Goal: Transaction & Acquisition: Subscribe to service/newsletter

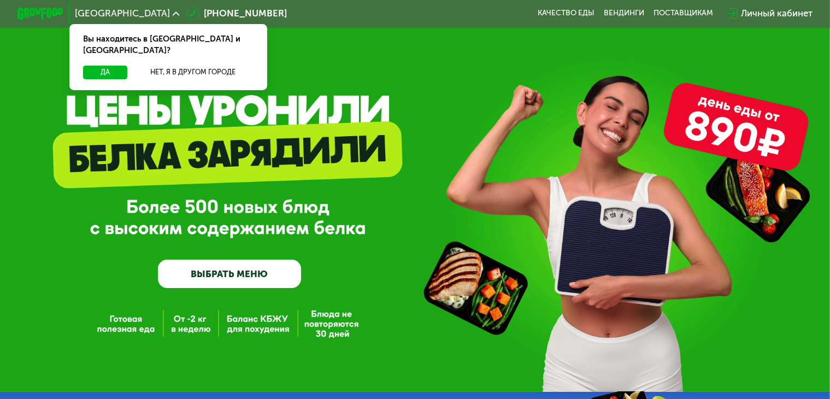
click at [774, 19] on div "Личный кабинет" at bounding box center [777, 14] width 72 height 14
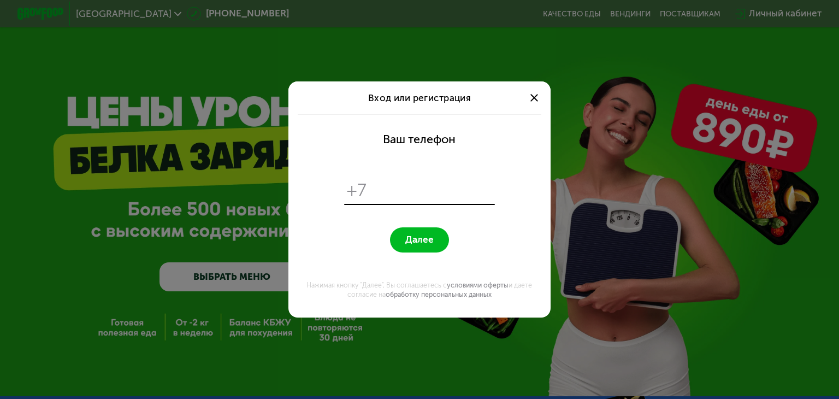
click at [411, 178] on div "+7" at bounding box center [419, 190] width 150 height 27
click at [415, 199] on input "tel" at bounding box center [432, 190] width 120 height 22
type input "**********"
click at [390, 227] on button "Далее" at bounding box center [419, 239] width 58 height 25
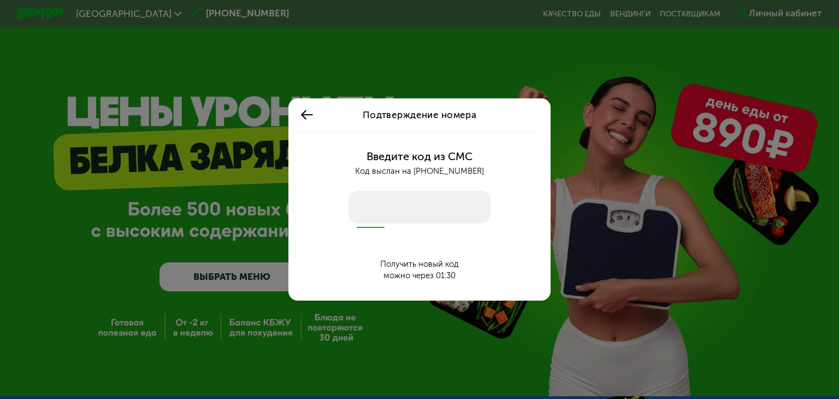
click at [412, 195] on input "number" at bounding box center [419, 207] width 142 height 33
drag, startPoint x: 452, startPoint y: 192, endPoint x: 448, endPoint y: 202, distance: 10.8
click at [450, 195] on div "Введите код из СМС Код выслан на [PHONE_NUMBER] Получить новый код можно через …" at bounding box center [419, 215] width 248 height 169
click at [445, 206] on input "number" at bounding box center [419, 207] width 142 height 33
type input "****"
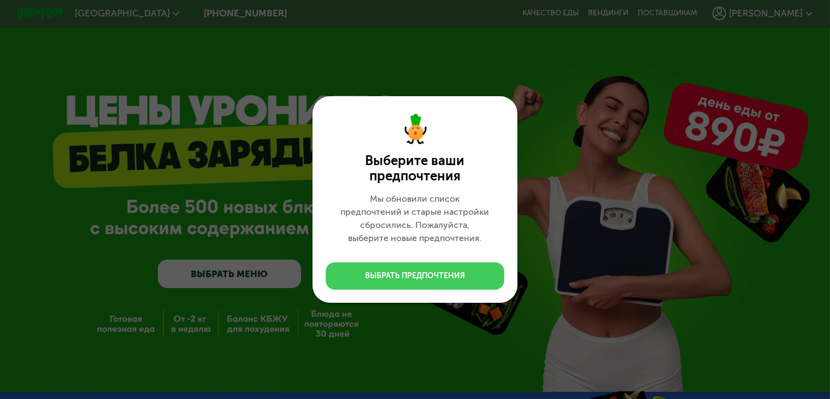
click at [429, 270] on div "Выбрать предпочтения" at bounding box center [415, 275] width 100 height 11
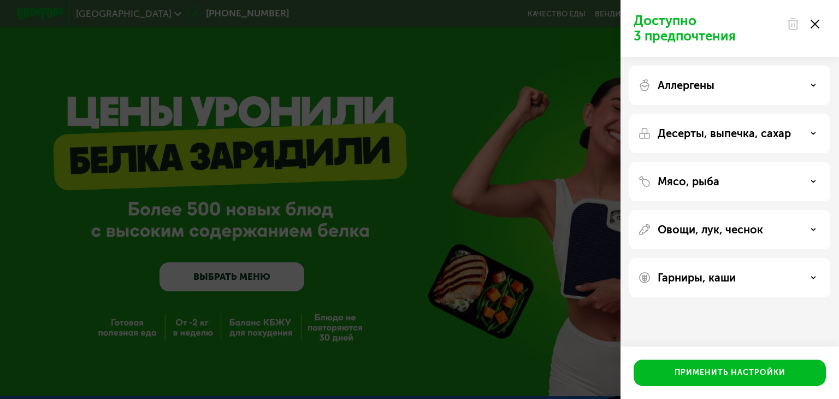
click at [784, 177] on div "Мясо, рыба" at bounding box center [730, 181] width 184 height 13
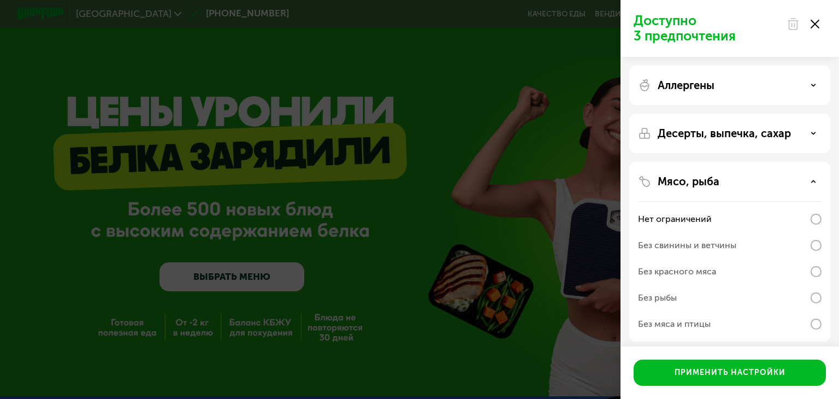
scroll to position [55, 0]
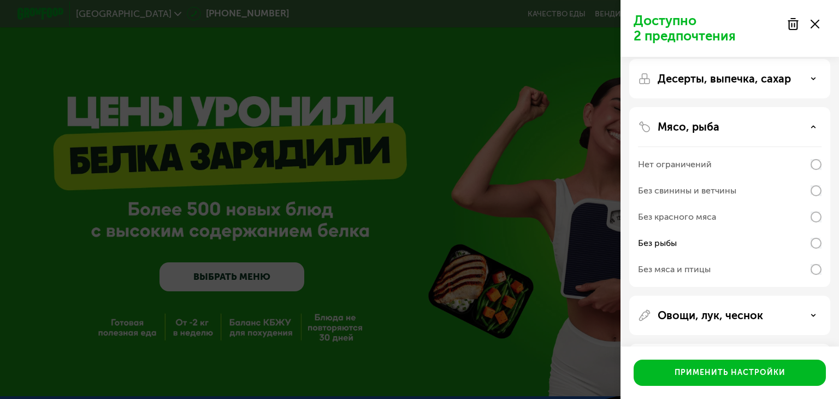
click at [772, 127] on div "Мясо, рыба" at bounding box center [730, 126] width 184 height 13
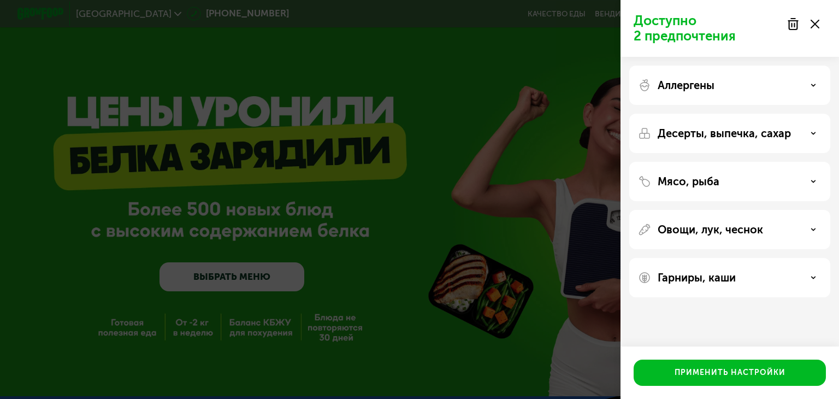
scroll to position [0, 0]
click at [794, 232] on div "Овощи, лук, чеснок" at bounding box center [730, 229] width 184 height 13
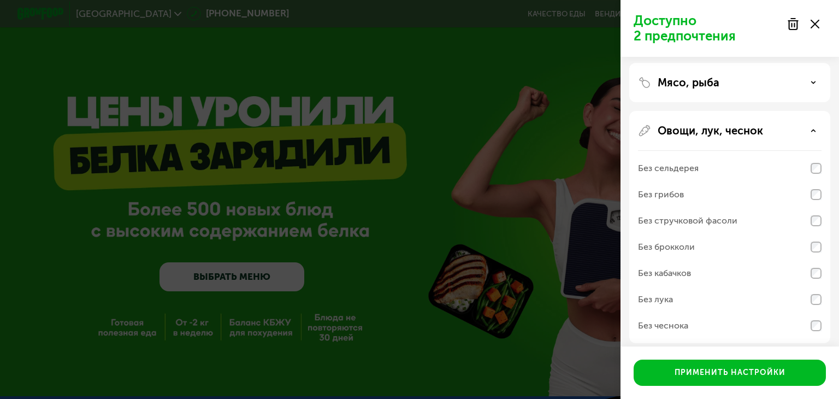
scroll to position [109, 0]
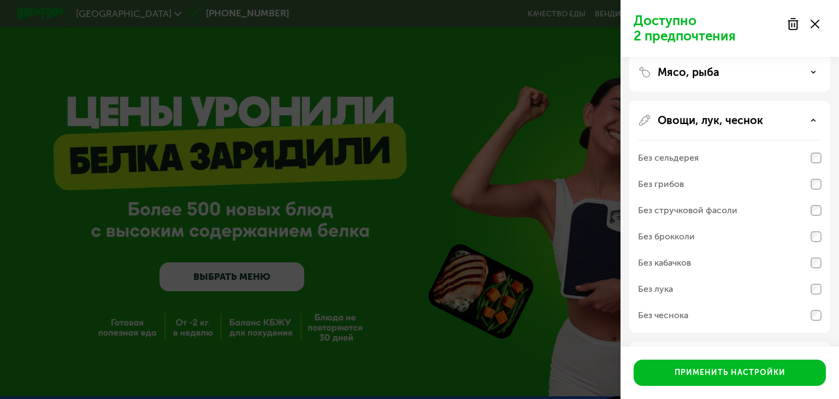
click at [794, 124] on div "Овощи, лук, чеснок" at bounding box center [730, 120] width 184 height 13
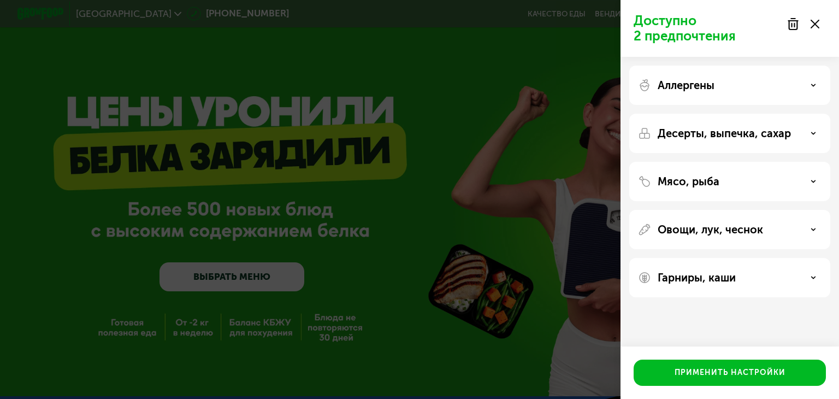
click at [786, 274] on div "Гарниры, каши" at bounding box center [730, 277] width 184 height 13
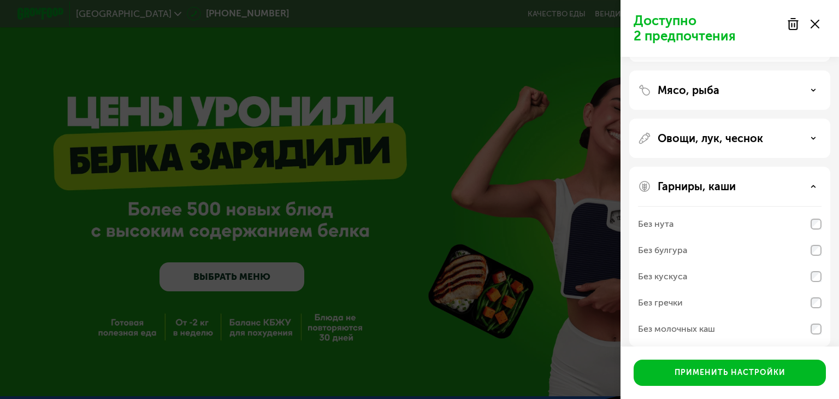
scroll to position [102, 0]
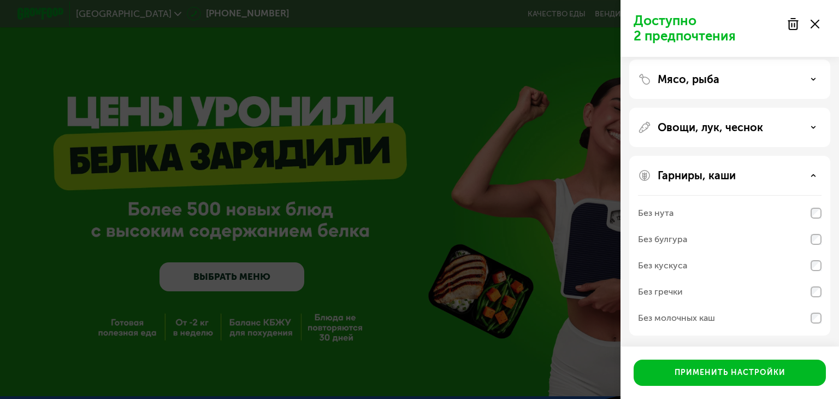
click at [744, 174] on div "Гарниры, каши" at bounding box center [730, 175] width 184 height 13
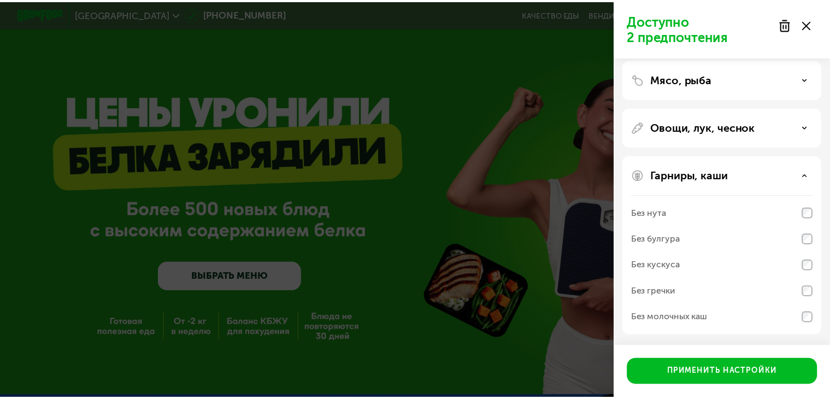
scroll to position [0, 0]
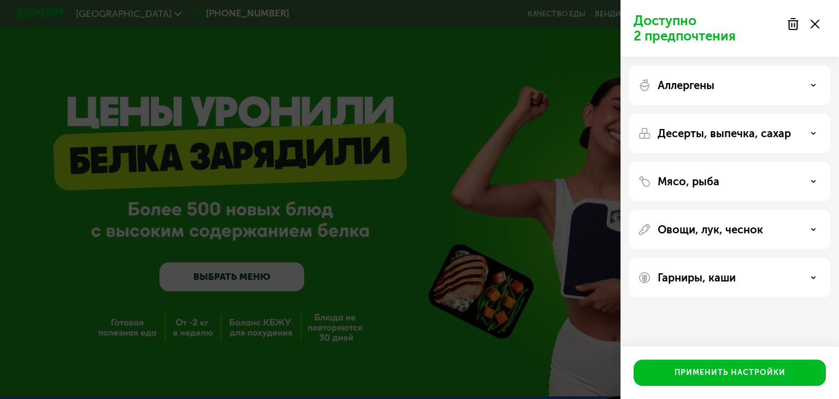
click at [745, 114] on div "Аллергены" at bounding box center [729, 133] width 201 height 39
click at [803, 91] on div "Аллергены" at bounding box center [730, 85] width 184 height 13
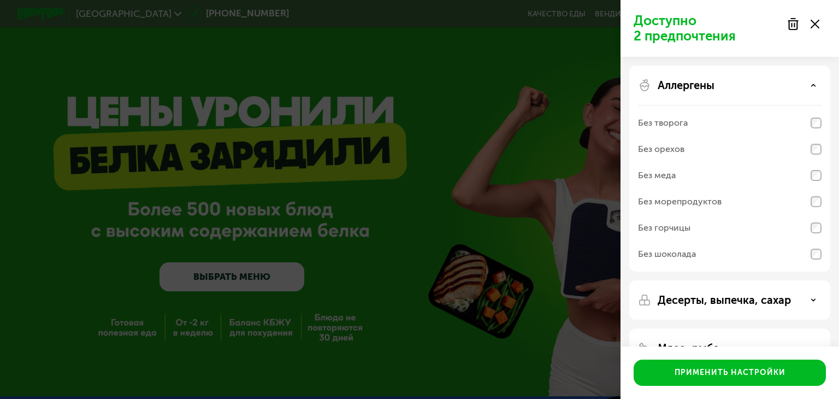
click at [803, 91] on div "Аллергены" at bounding box center [730, 85] width 184 height 13
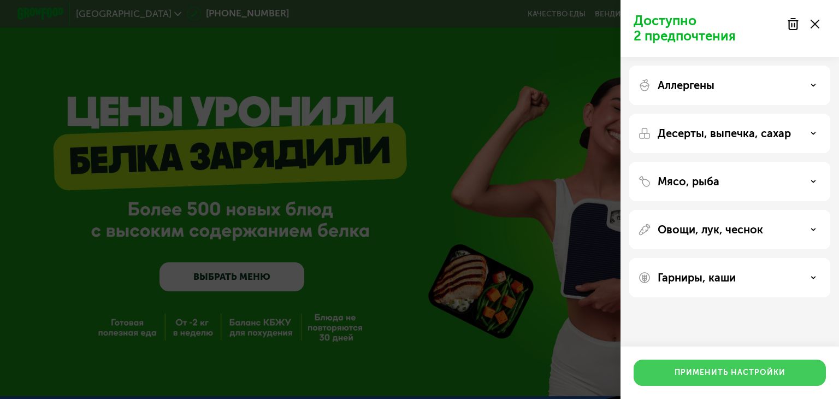
drag, startPoint x: 701, startPoint y: 374, endPoint x: 728, endPoint y: 368, distance: 27.3
click at [701, 374] on div "Применить настройки" at bounding box center [730, 372] width 111 height 11
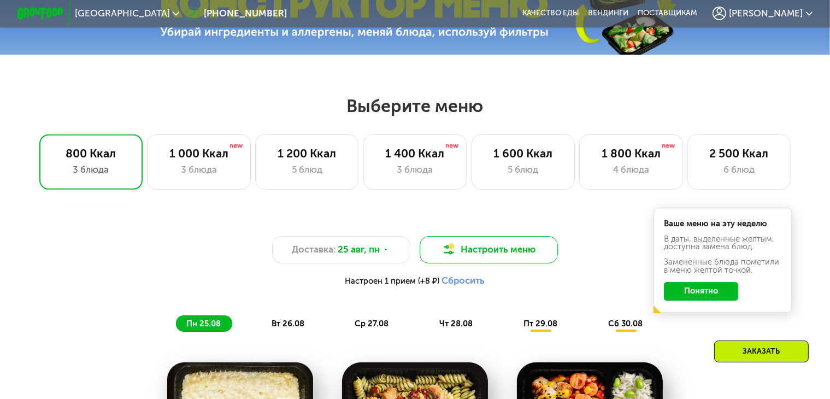
scroll to position [437, 0]
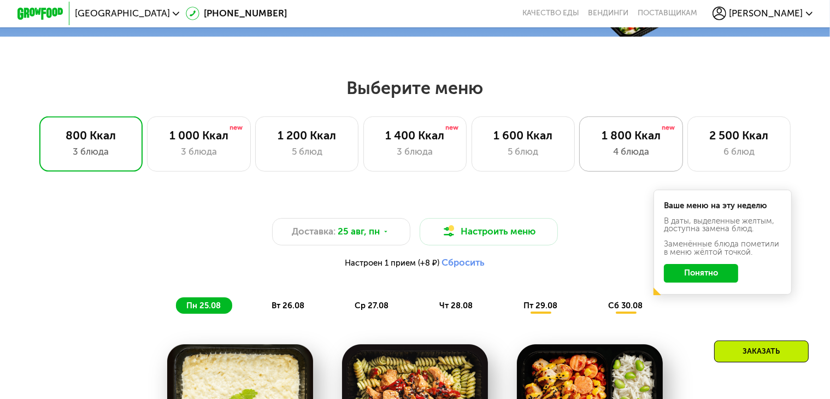
click at [595, 155] on div "4 блюда" at bounding box center [630, 152] width 79 height 14
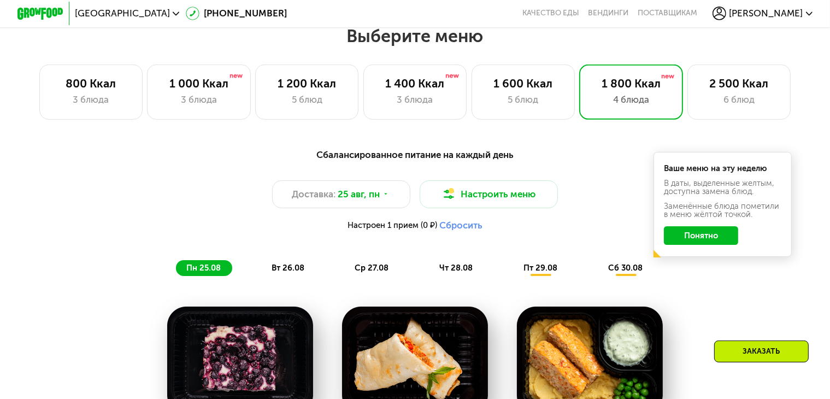
scroll to position [492, 0]
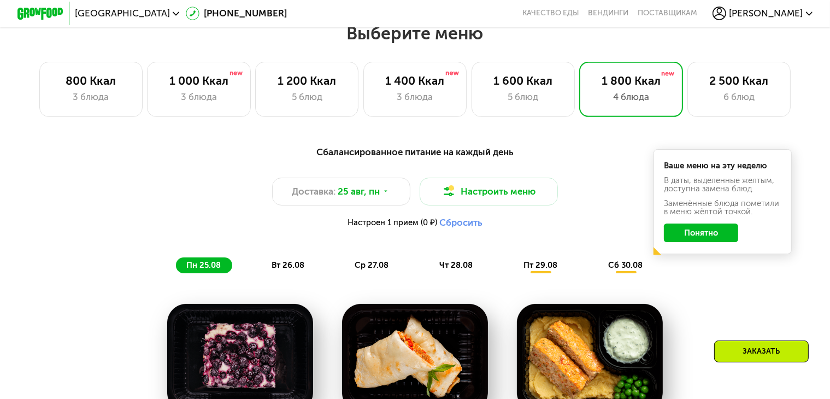
click at [700, 241] on button "Понятно" at bounding box center [701, 232] width 74 height 19
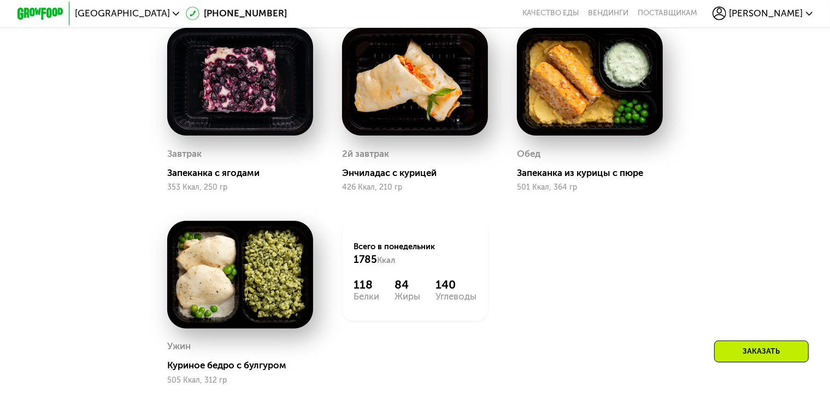
scroll to position [710, 0]
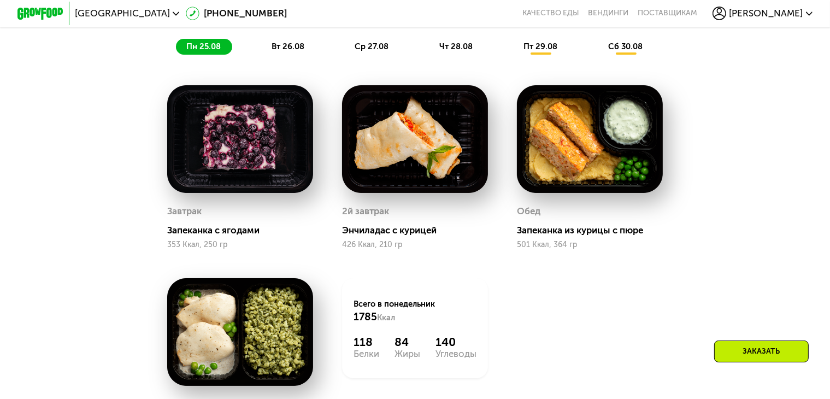
click at [345, 55] on div "вт 26.08" at bounding box center [373, 47] width 56 height 16
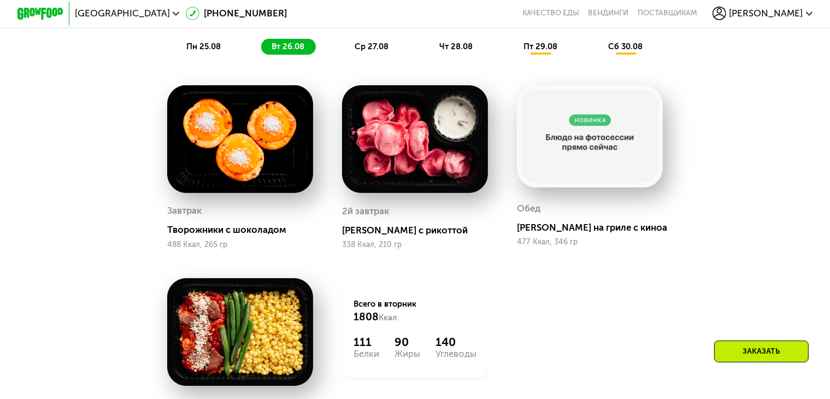
click at [292, 206] on div "Завтрак Творожники с шоколадом 488 Ккал, 265 гр" at bounding box center [240, 167] width 146 height 164
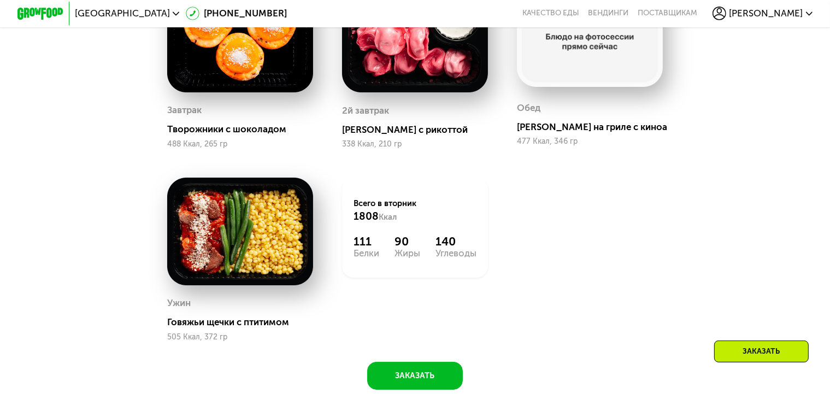
scroll to position [819, 0]
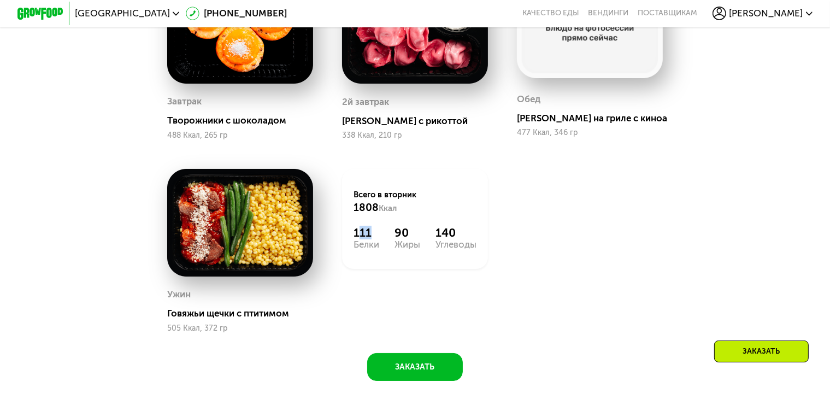
drag, startPoint x: 356, startPoint y: 247, endPoint x: 383, endPoint y: 244, distance: 27.0
click at [383, 244] on div "111 Белки 90 Жиры 140 Углеводы" at bounding box center [414, 237] width 123 height 23
click at [0, 0] on div "Завтрак Творожники с шоколадом 488 Ккал, 265 гр 2й завтрак Тортеллини с рикотто…" at bounding box center [0, 0] width 0 height 0
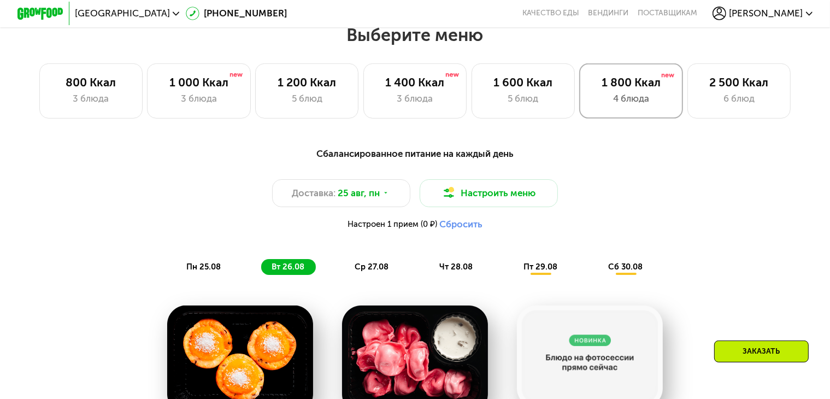
scroll to position [492, 0]
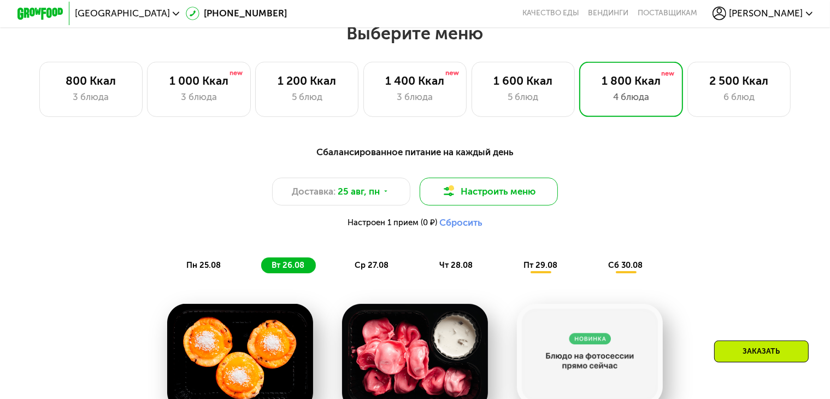
click at [470, 187] on button "Настроить меню" at bounding box center [488, 192] width 138 height 28
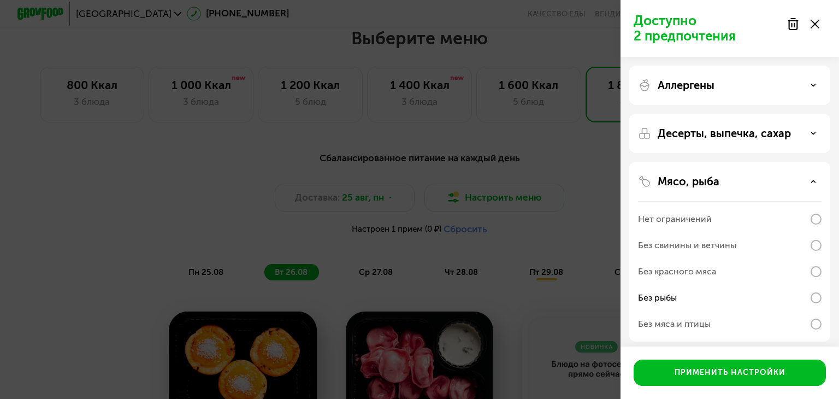
click at [524, 189] on div "Доступно 2 предпочтения Аллергены Десерты, выпечка, сахар Мясо, рыба Нет ограни…" at bounding box center [419, 199] width 839 height 399
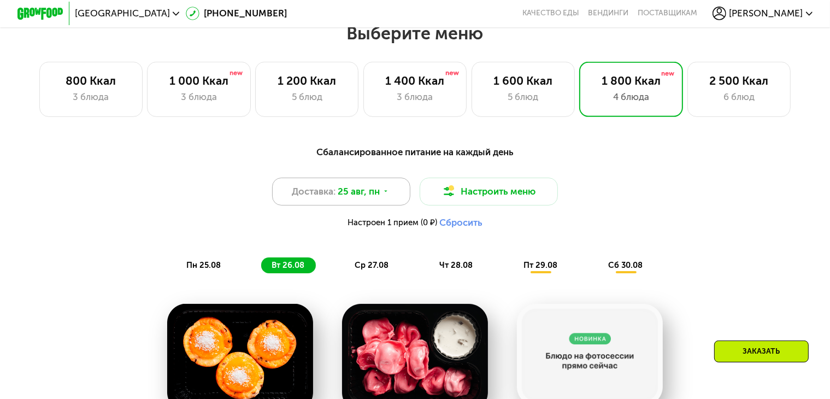
click at [372, 198] on span "25 авг, пн" at bounding box center [359, 192] width 42 height 14
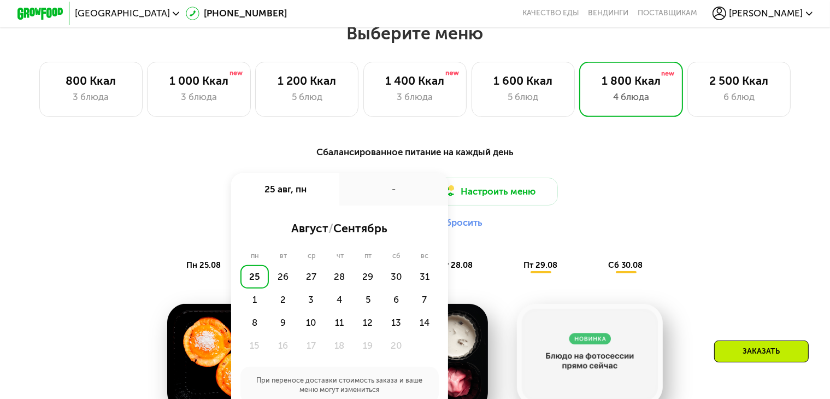
click at [372, 198] on div "-" at bounding box center [393, 189] width 108 height 32
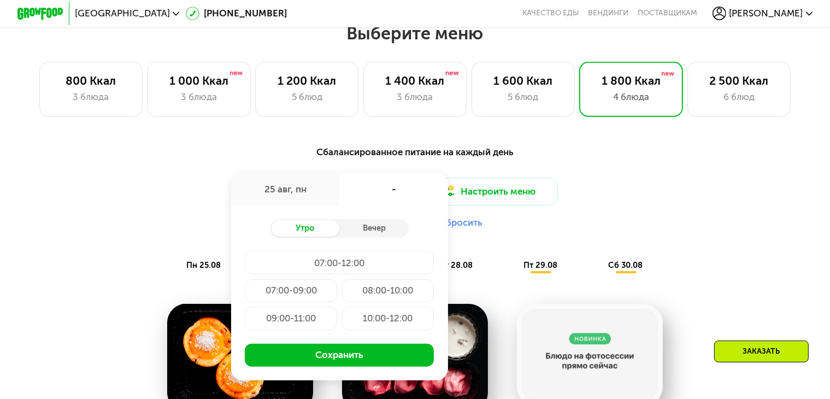
click at [743, 202] on div "Доставка: 25 авг, пн 25 авг, пн - Утро Вечер 07:00-12:00 07:00-09:00 08:00-10:0…" at bounding box center [415, 206] width 682 height 56
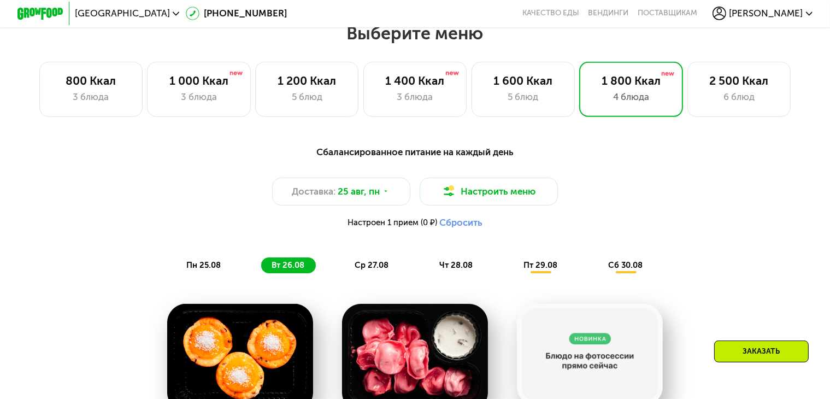
click at [372, 269] on span "ср 27.08" at bounding box center [371, 265] width 34 height 10
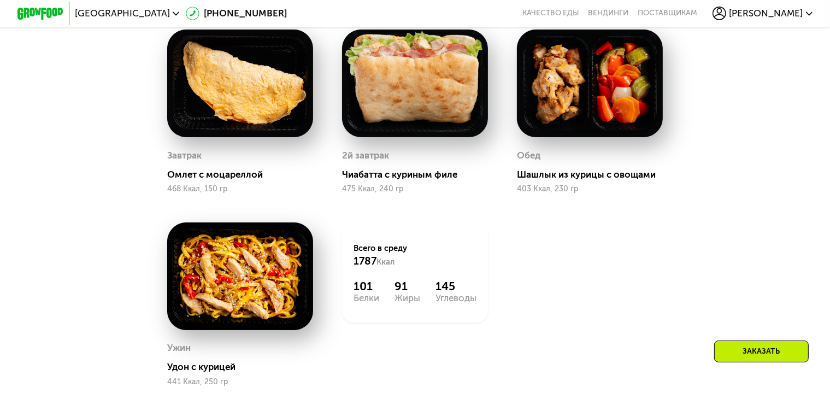
scroll to position [765, 0]
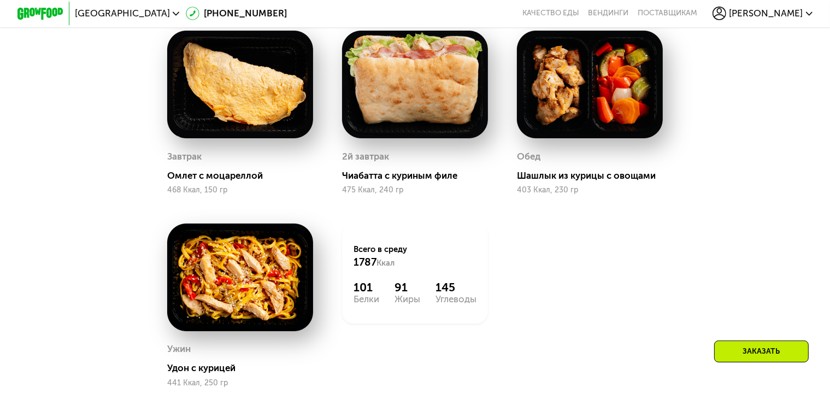
click at [0, 0] on div "Завтрак Омлет с моцареллой 468 Ккал, 150 гр 2й завтрак Чиабатта с куриным филе …" at bounding box center [0, 0] width 0 height 0
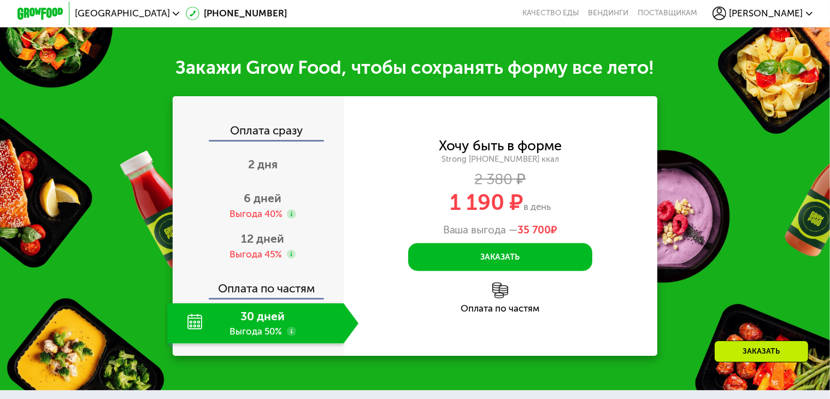
scroll to position [1202, 0]
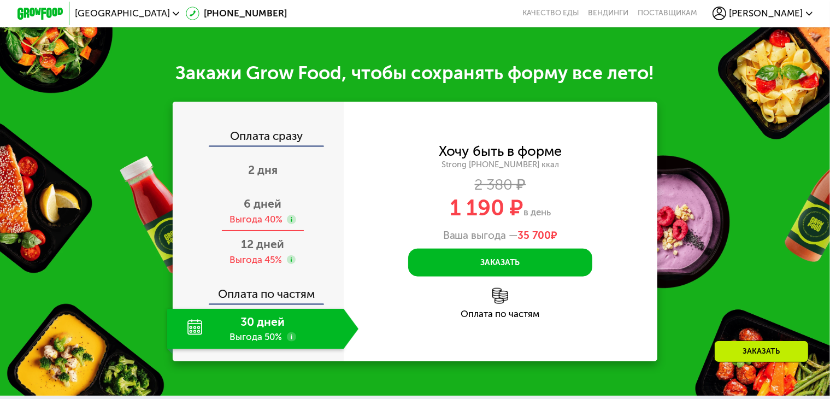
click at [258, 226] on div "Выгода 40%" at bounding box center [255, 219] width 53 height 13
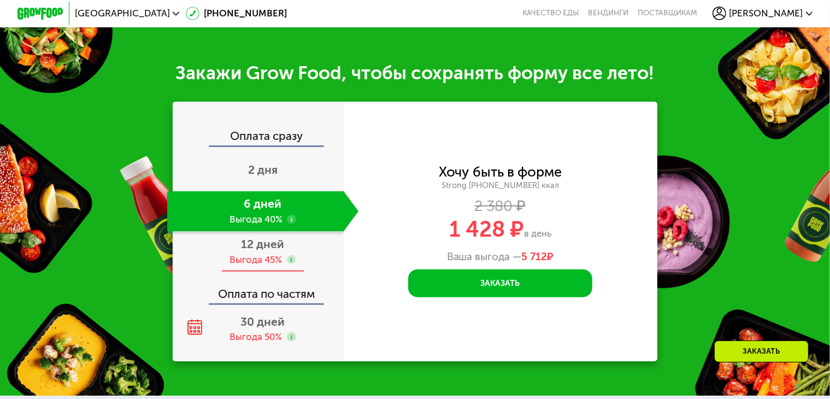
click at [264, 266] on div "Выгода 45%" at bounding box center [255, 259] width 52 height 13
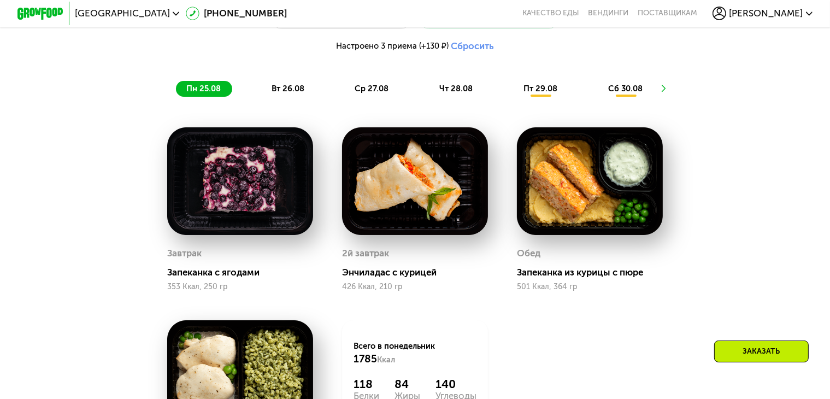
scroll to position [492, 0]
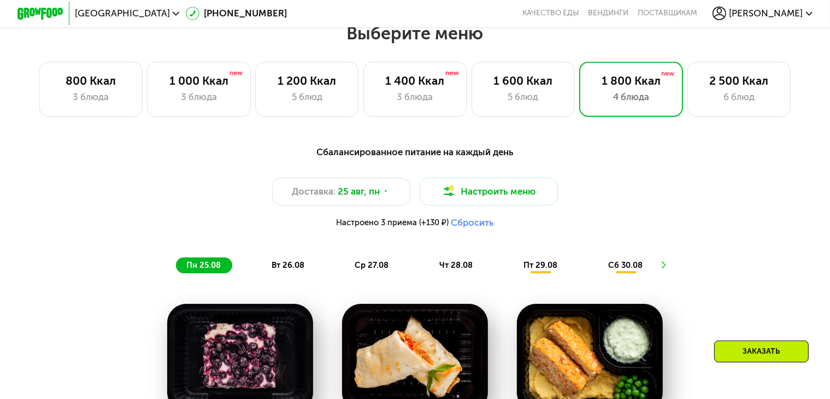
click at [459, 228] on button "Сбросить" at bounding box center [472, 222] width 43 height 11
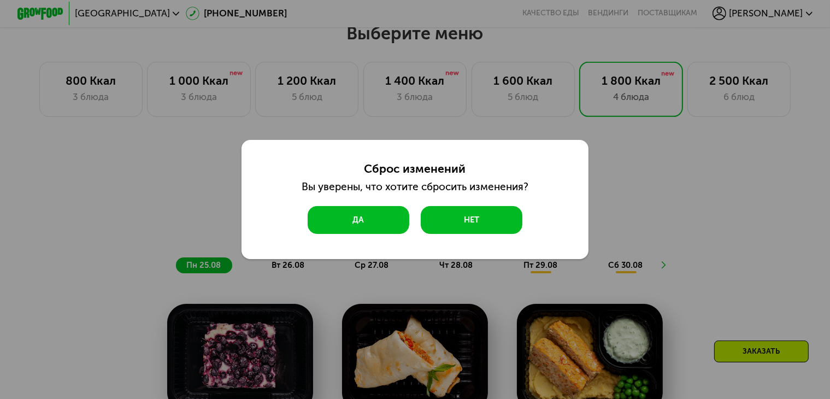
click at [363, 219] on button "Да" at bounding box center [358, 220] width 102 height 28
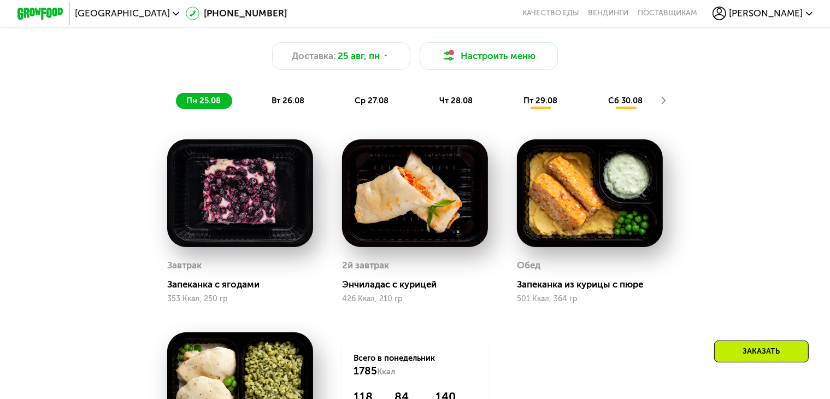
scroll to position [601, 0]
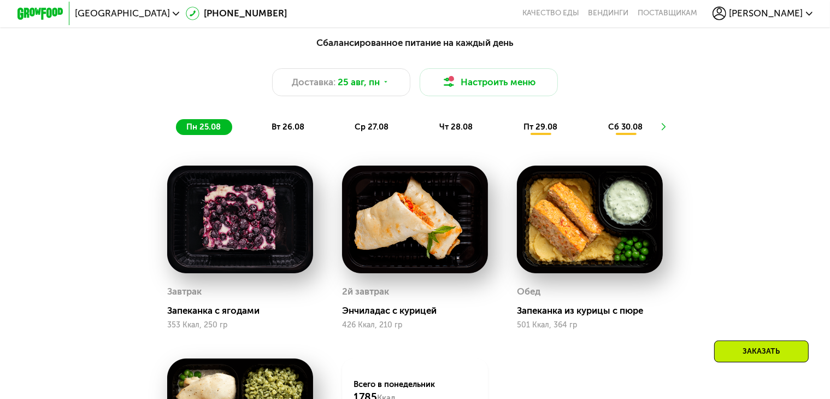
click at [281, 132] on span "вт 26.08" at bounding box center [287, 127] width 33 height 10
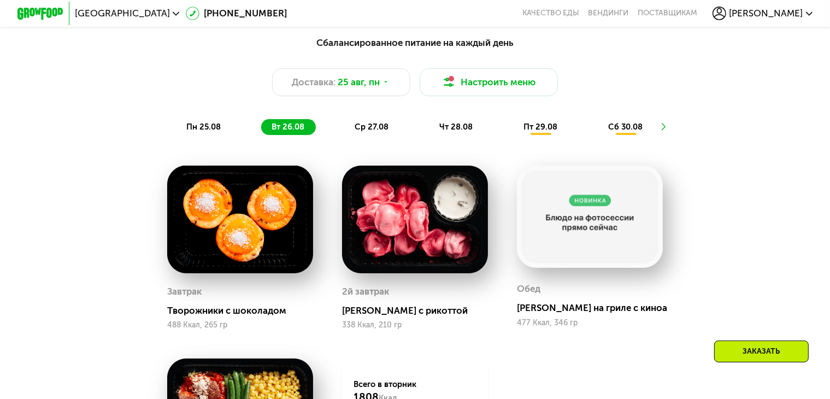
click at [429, 135] on div "ср 27.08" at bounding box center [456, 127] width 55 height 16
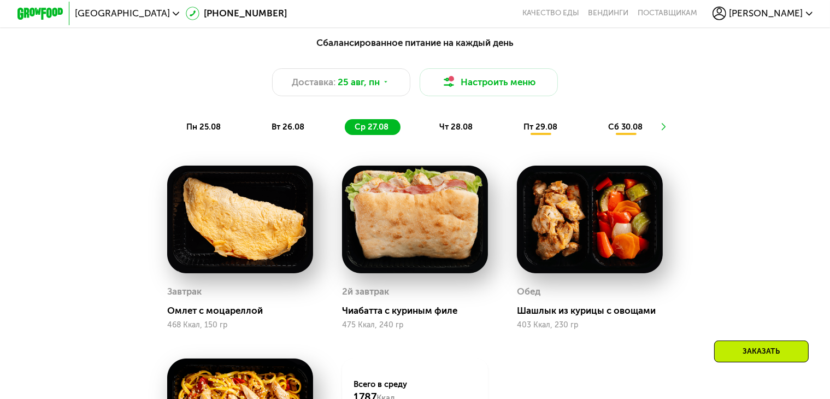
click at [513, 135] on div "чт 28.08" at bounding box center [541, 127] width 56 height 16
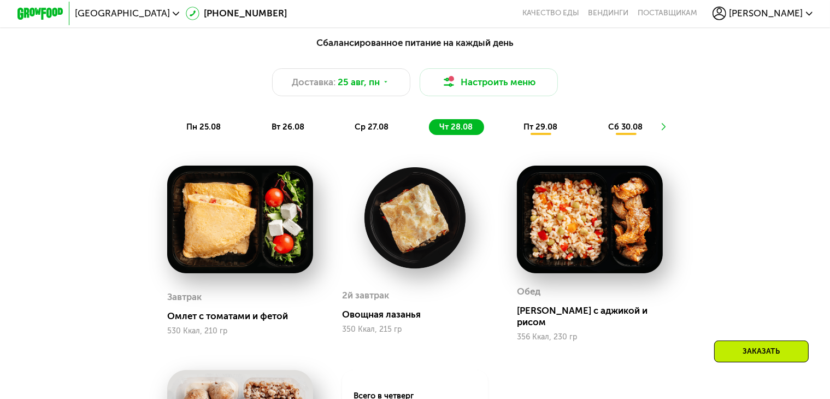
click at [429, 135] on div "ср 27.08" at bounding box center [456, 127] width 55 height 16
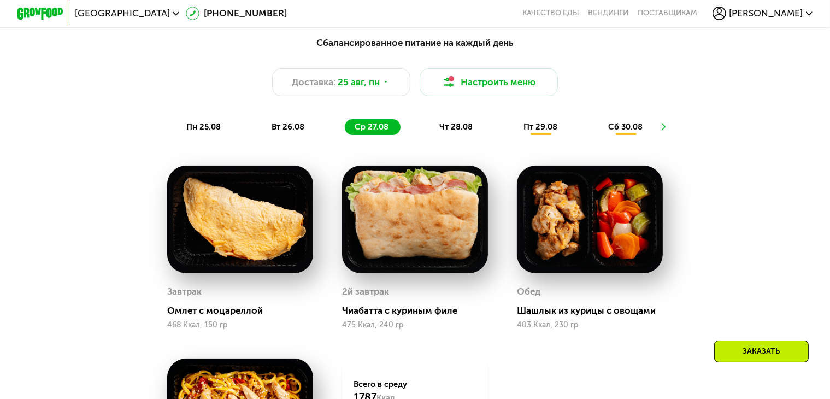
click at [522, 142] on div "Сбалансированное питание на каждый день Доставка: 25 авг, пн Настроить меню пн …" at bounding box center [415, 85] width 696 height 114
click at [597, 135] on div "пт 29.08" at bounding box center [625, 127] width 56 height 16
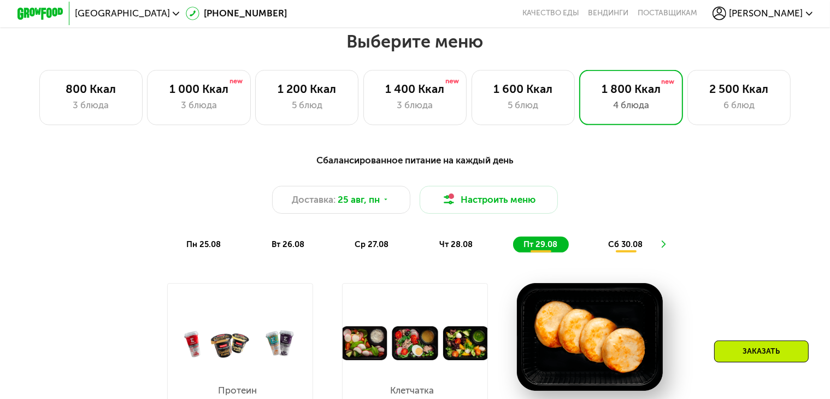
scroll to position [437, 0]
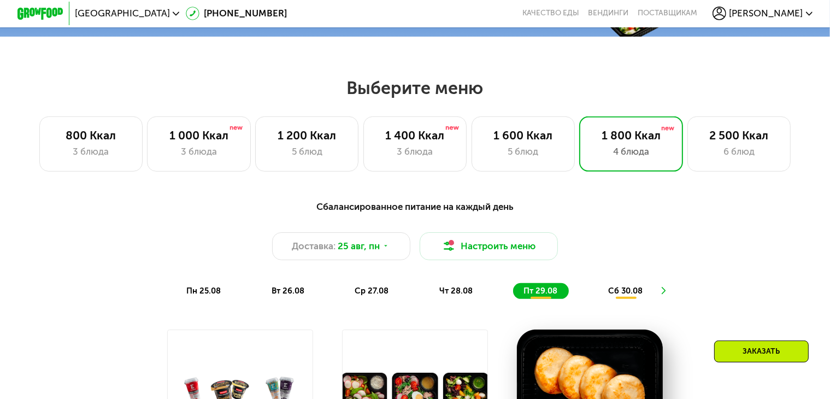
click at [632, 291] on div "сб 30.08" at bounding box center [625, 291] width 56 height 16
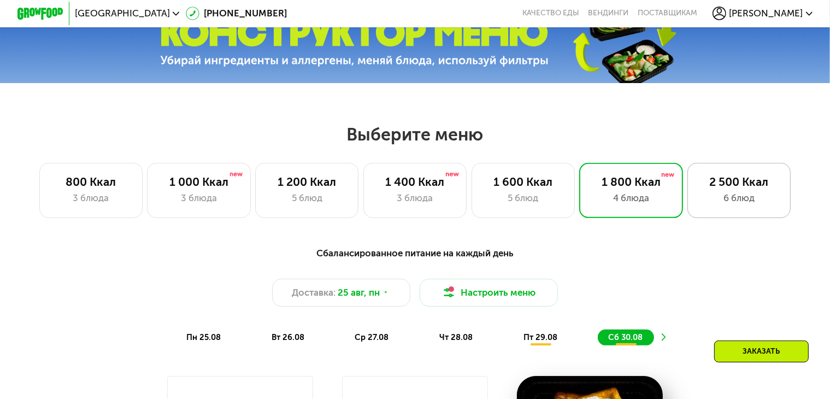
scroll to position [382, 0]
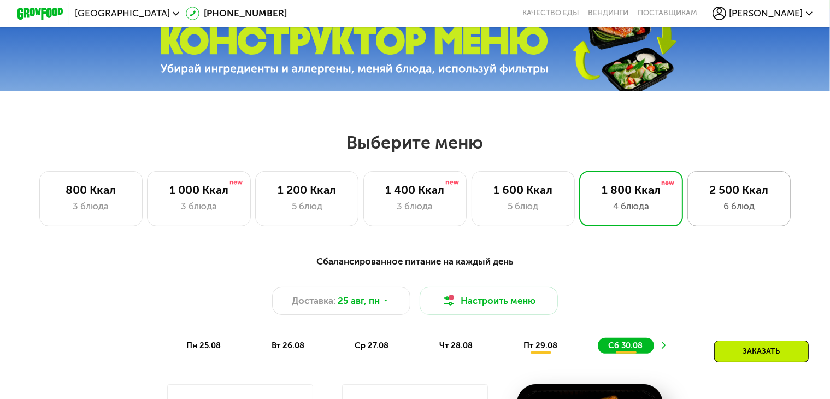
click at [750, 197] on div "2 500 Ккал" at bounding box center [738, 190] width 79 height 14
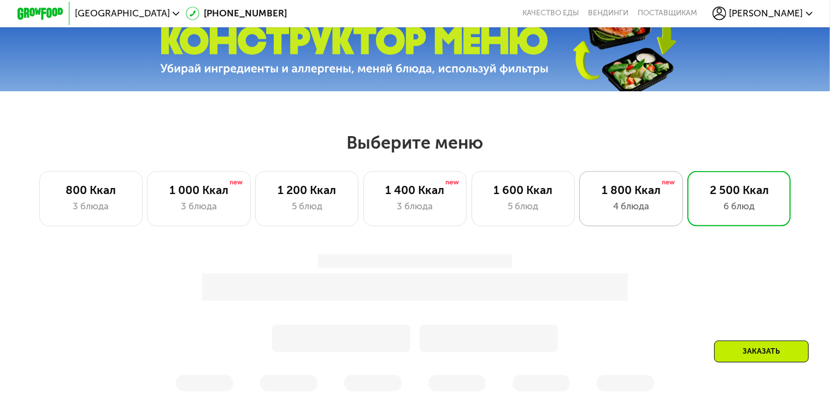
click at [594, 208] on div "4 блюда" at bounding box center [630, 206] width 79 height 14
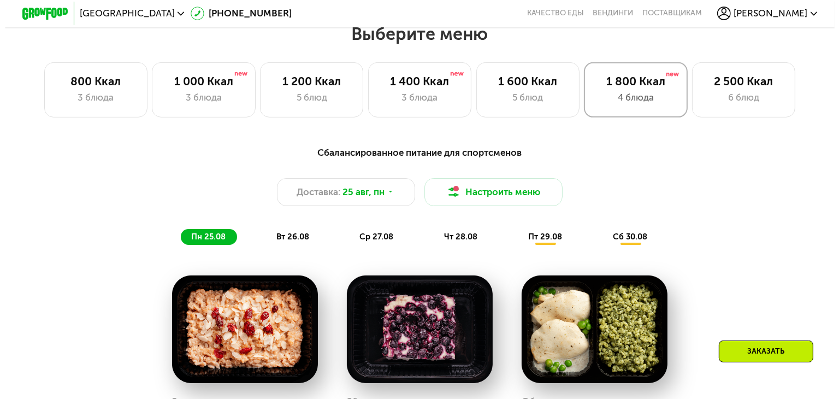
scroll to position [492, 0]
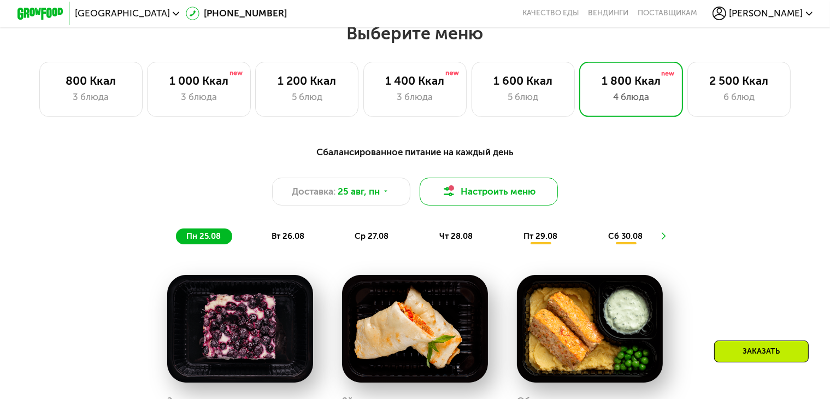
click at [472, 204] on button "Настроить меню" at bounding box center [488, 192] width 138 height 28
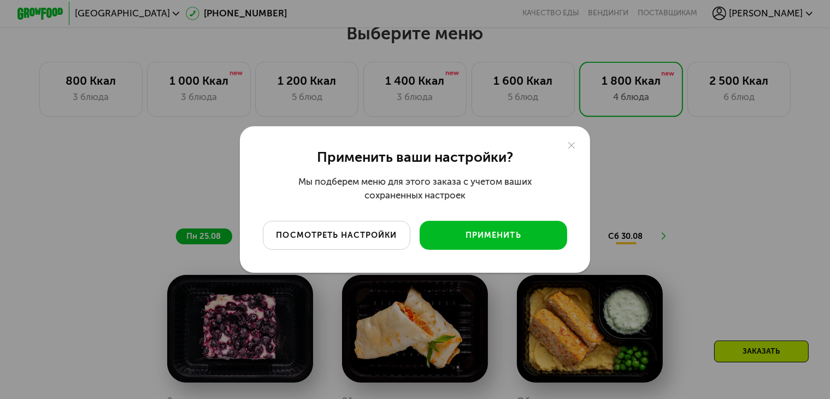
click at [337, 239] on div "посмотреть настройки" at bounding box center [336, 234] width 131 height 11
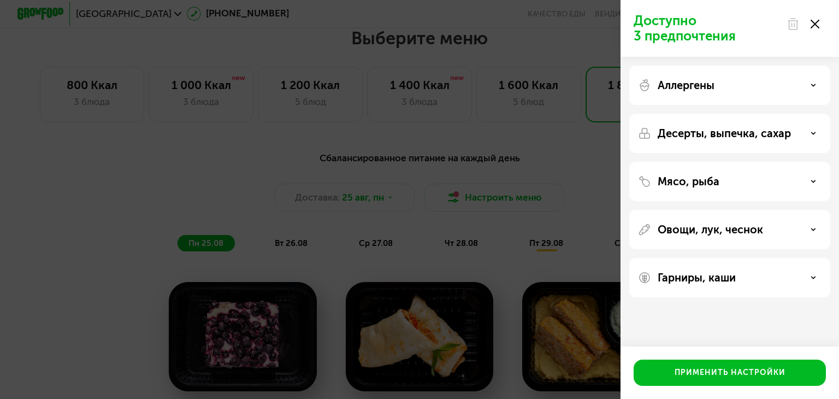
click at [691, 29] on p "Доступно 3 предпочтения" at bounding box center [707, 28] width 146 height 31
click at [812, 87] on icon at bounding box center [812, 84] width 5 height 5
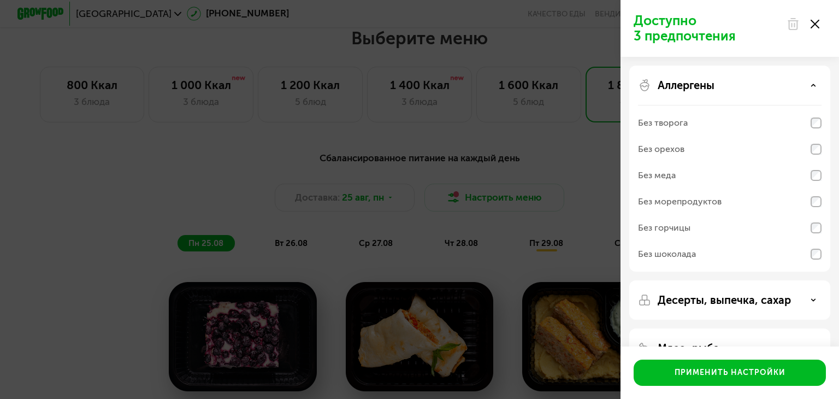
click at [812, 87] on icon at bounding box center [812, 84] width 5 height 5
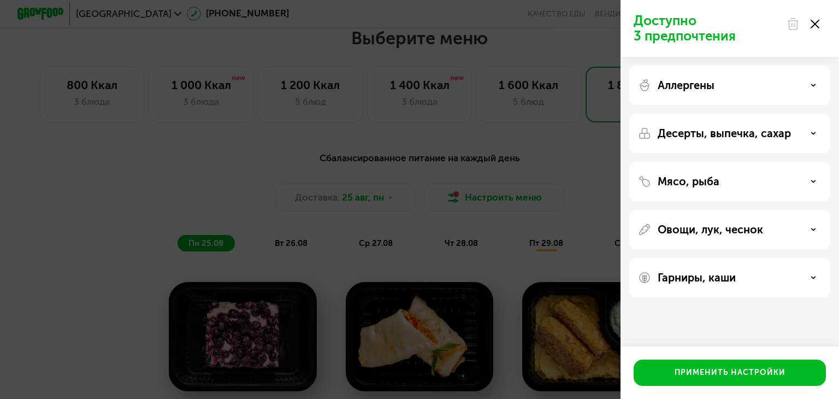
click at [812, 210] on div "Мясо, рыба" at bounding box center [729, 229] width 201 height 39
click at [803, 186] on div "Мясо, рыба" at bounding box center [730, 181] width 184 height 13
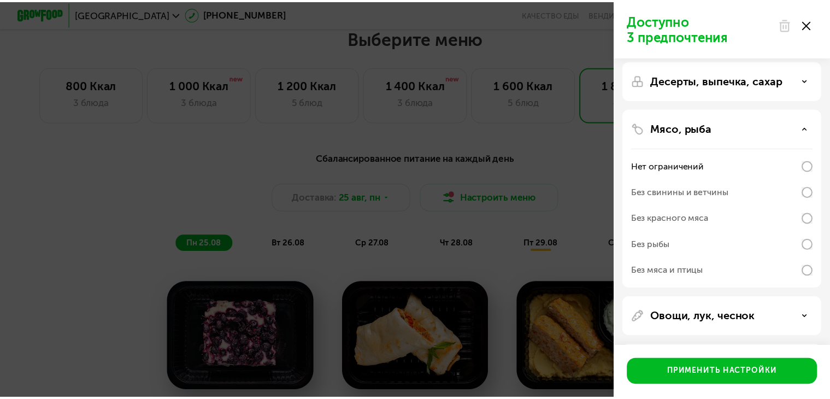
scroll to position [55, 0]
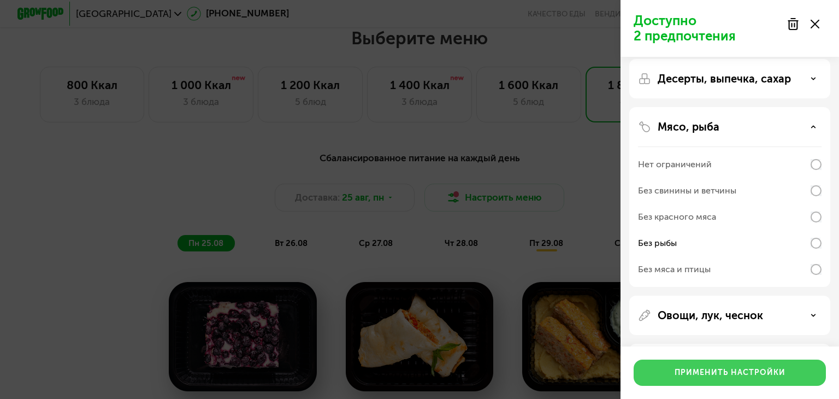
click at [734, 376] on div "Применить настройки" at bounding box center [730, 372] width 111 height 11
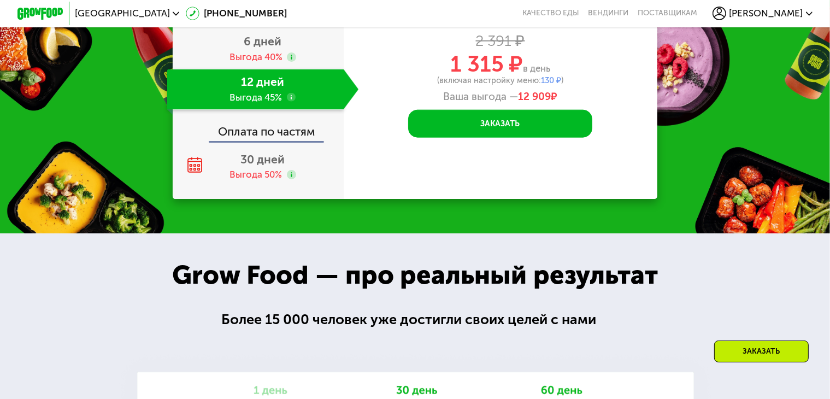
scroll to position [1365, 0]
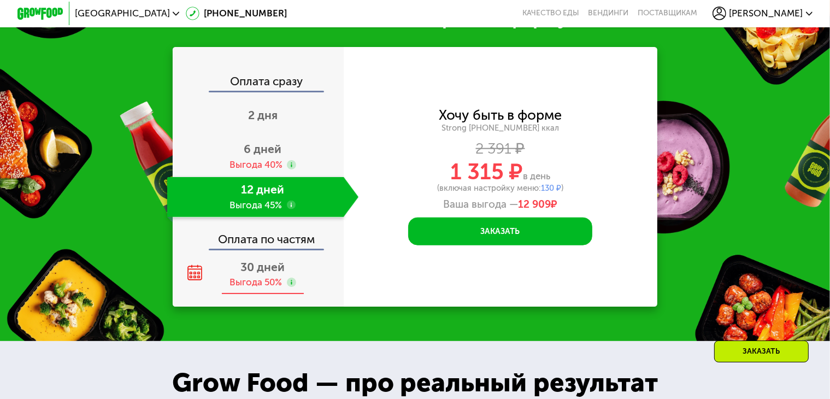
click at [266, 288] on div "Выгода 50%" at bounding box center [255, 282] width 52 height 13
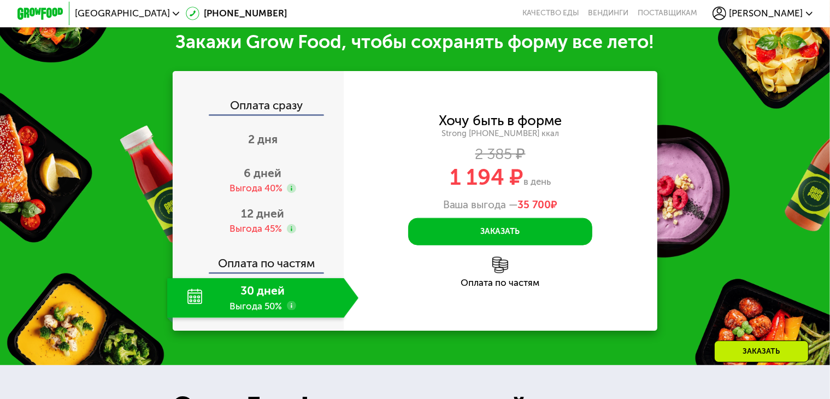
scroll to position [1256, 0]
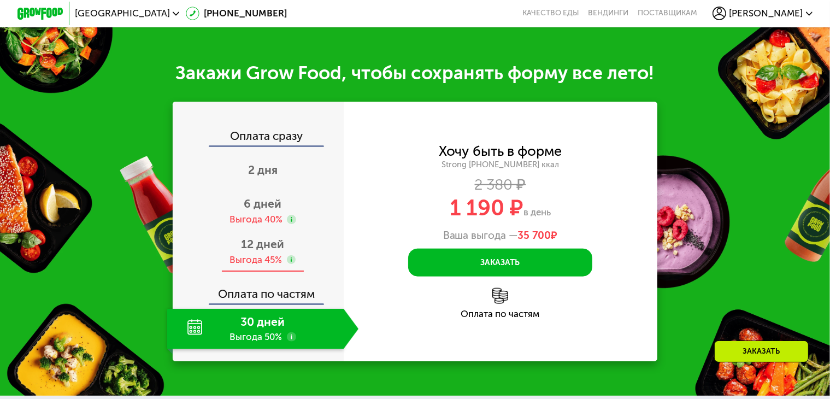
click at [260, 266] on div "Выгода 45%" at bounding box center [255, 259] width 52 height 13
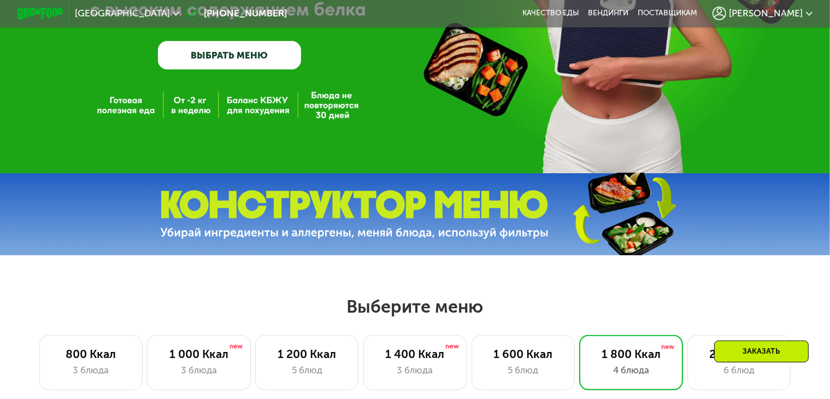
scroll to position [0, 0]
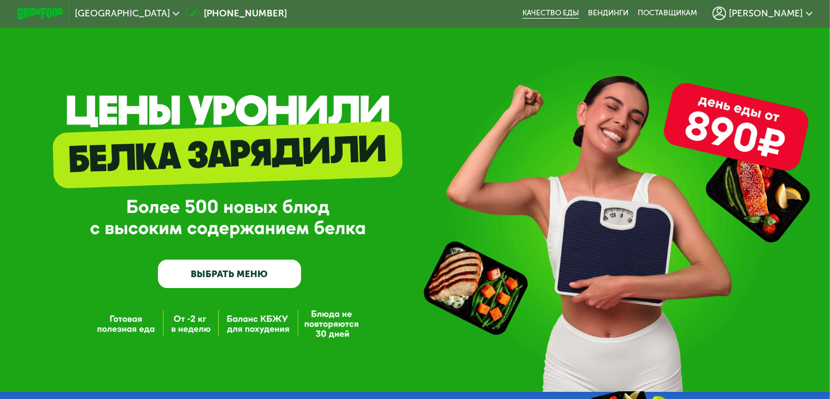
click at [579, 11] on link "Качество еды" at bounding box center [550, 13] width 57 height 9
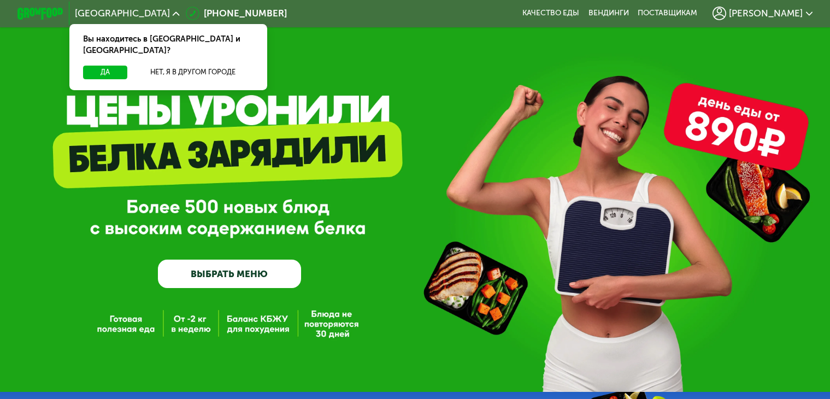
click at [795, 13] on span "[PERSON_NAME]" at bounding box center [766, 13] width 74 height 9
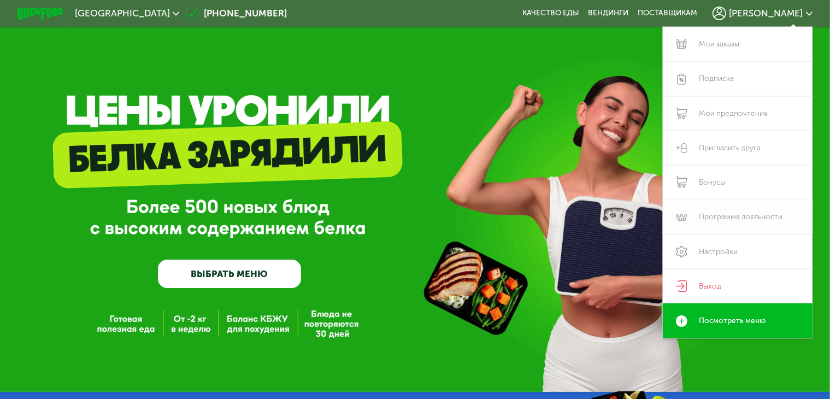
click at [739, 216] on link "Программа лояльности" at bounding box center [737, 217] width 150 height 34
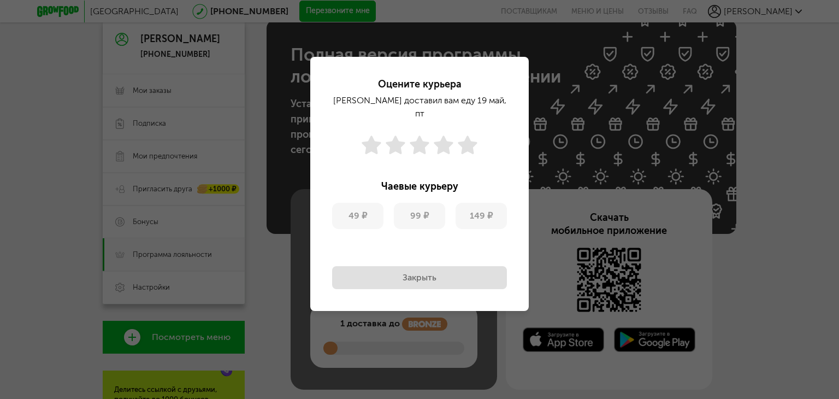
click at [383, 266] on button "Закрыть" at bounding box center [419, 277] width 175 height 23
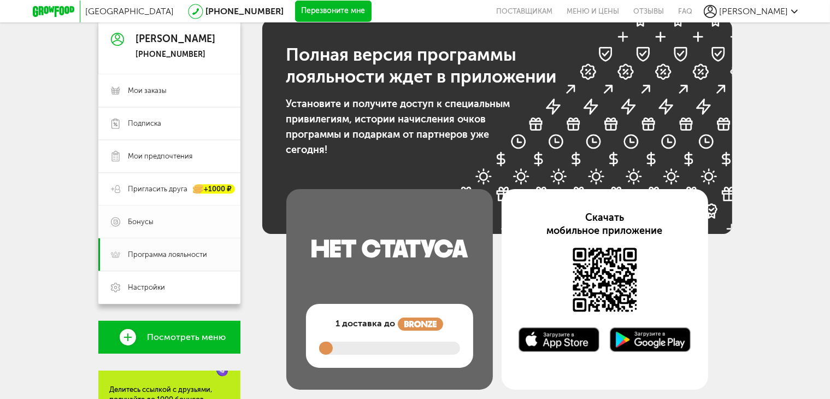
click at [130, 224] on span "Бонусы" at bounding box center [141, 222] width 26 height 10
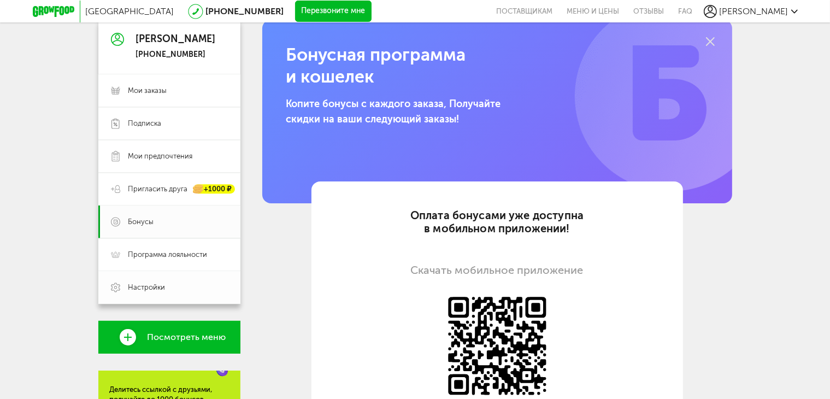
click at [151, 295] on link "Настройки" at bounding box center [169, 287] width 142 height 33
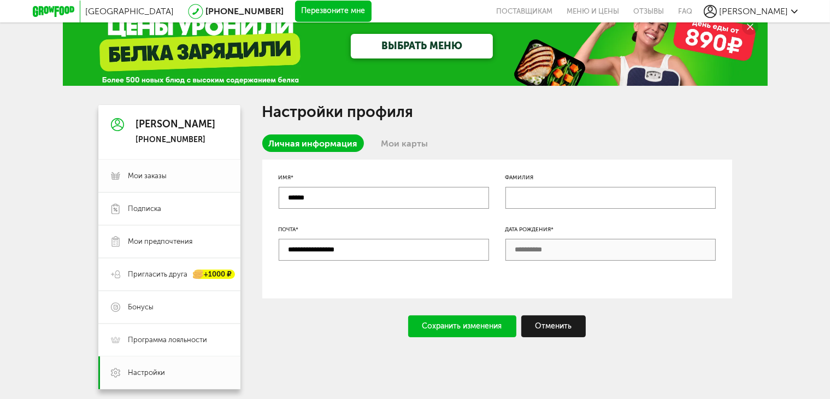
scroll to position [109, 0]
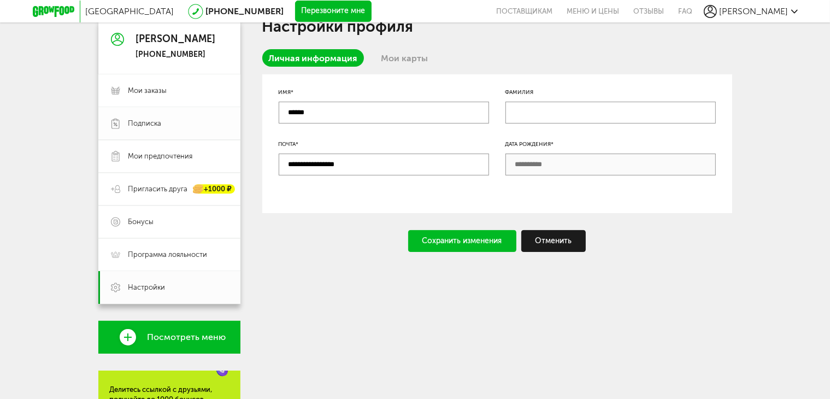
click at [167, 127] on span "Подписка" at bounding box center [177, 124] width 99 height 10
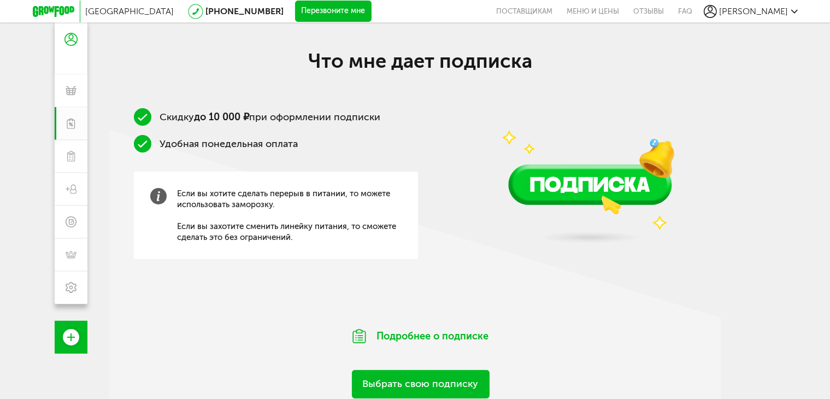
click at [336, 298] on div "Скидку до 10 000 ₽ при оформлении подписки Удобная понедельная оплата Если вы х…" at bounding box center [420, 203] width 623 height 191
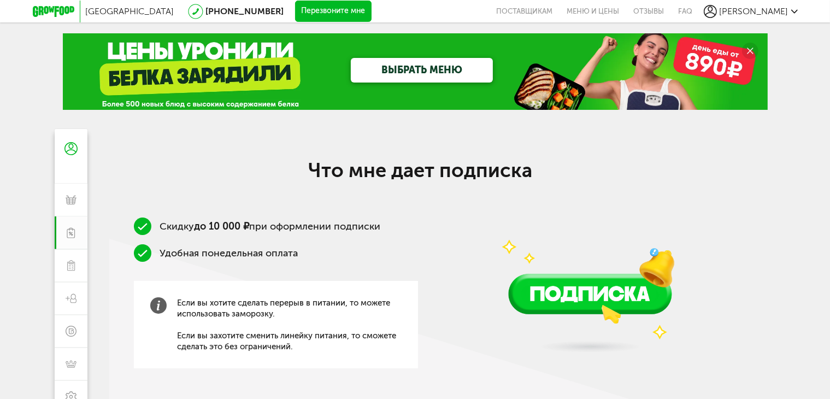
drag, startPoint x: 202, startPoint y: 68, endPoint x: 213, endPoint y: 71, distance: 11.8
click at [203, 69] on div "ВЫБРАТЬ МЕНЮ" at bounding box center [415, 71] width 705 height 76
click at [424, 74] on link "ВЫБРАТЬ МЕНЮ" at bounding box center [422, 70] width 142 height 25
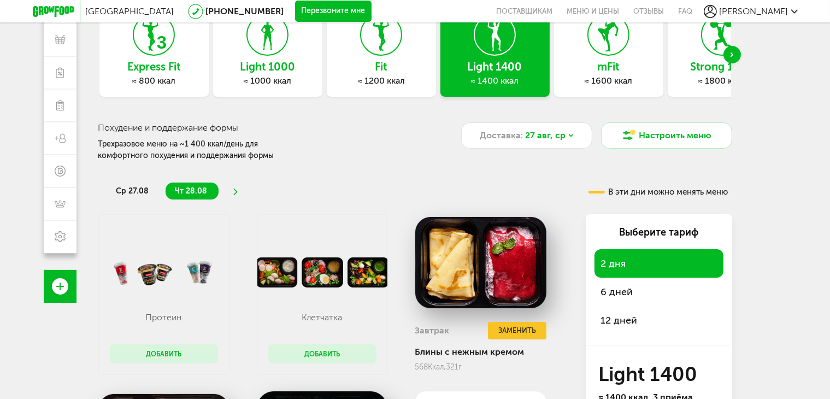
scroll to position [75, 0]
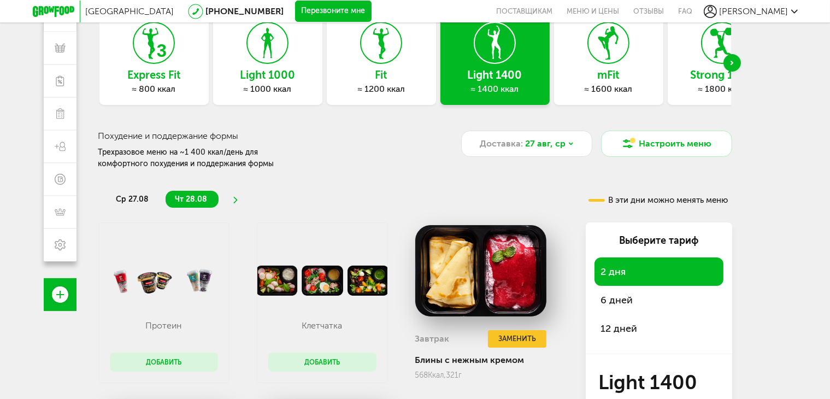
click at [620, 326] on span "12 дней" at bounding box center [619, 328] width 37 height 12
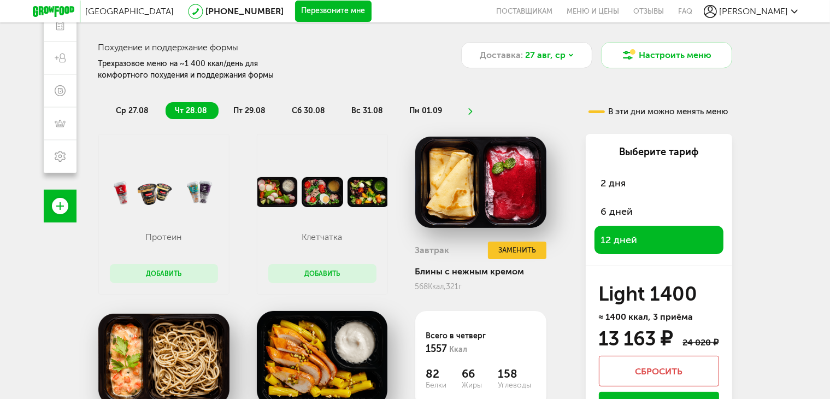
scroll to position [0, 0]
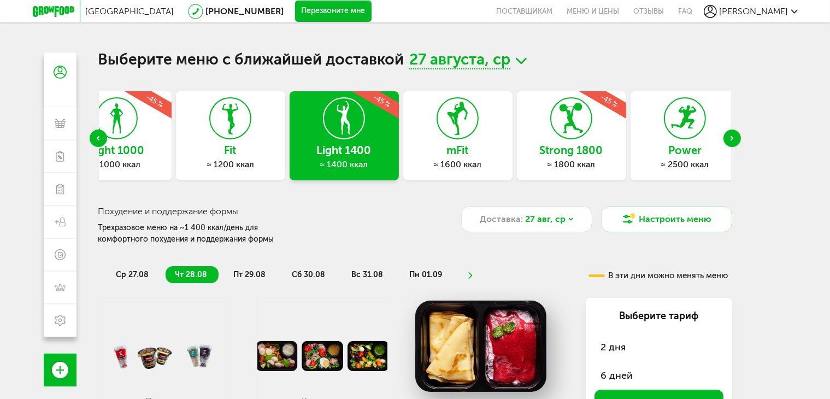
click at [232, 149] on h3 "Fit" at bounding box center [230, 150] width 109 height 12
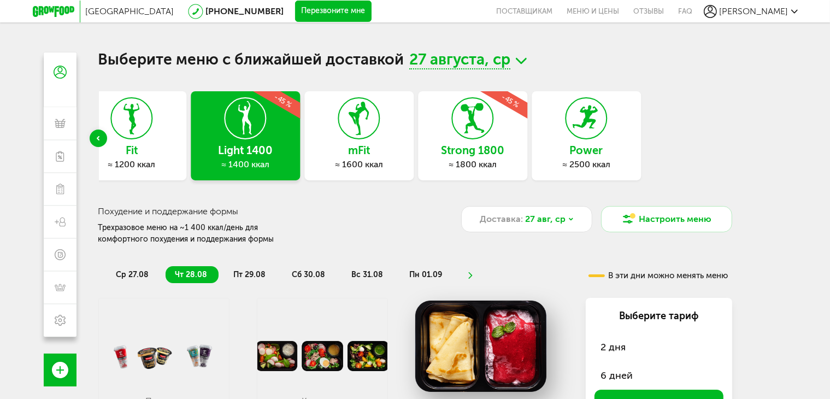
click at [350, 156] on div "Express Fit ≈ 800 ккал Light 1000 ≈ 1000 ккал -45 % Fit ≈ 1200 ккал Light 1400 …" at bounding box center [165, 135] width 631 height 89
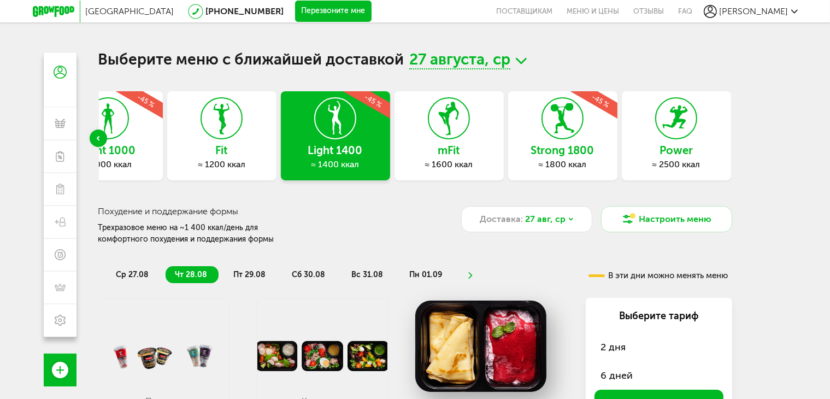
click at [600, 123] on div "Strong 1800 ≈ 1800 ккал -45 %" at bounding box center [562, 135] width 109 height 89
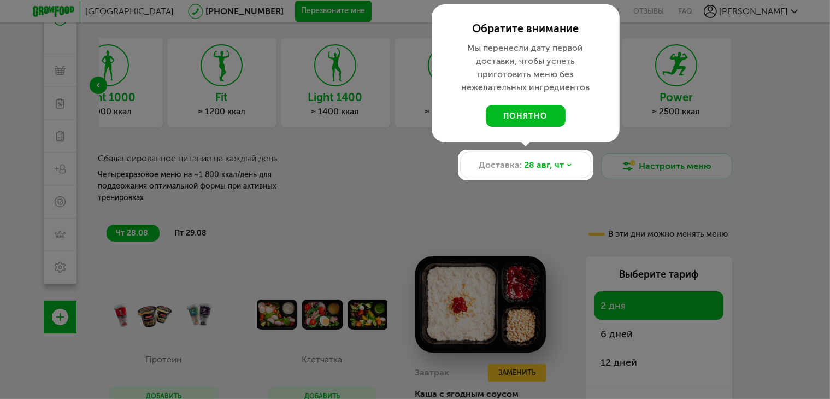
scroll to position [55, 0]
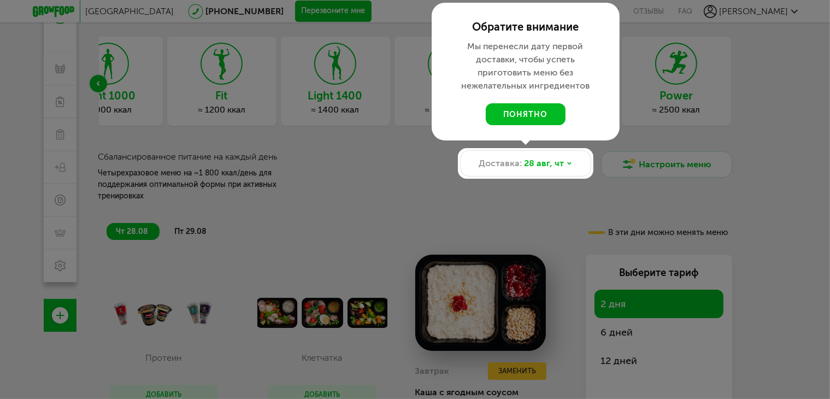
click at [771, 176] on div at bounding box center [415, 199] width 830 height 399
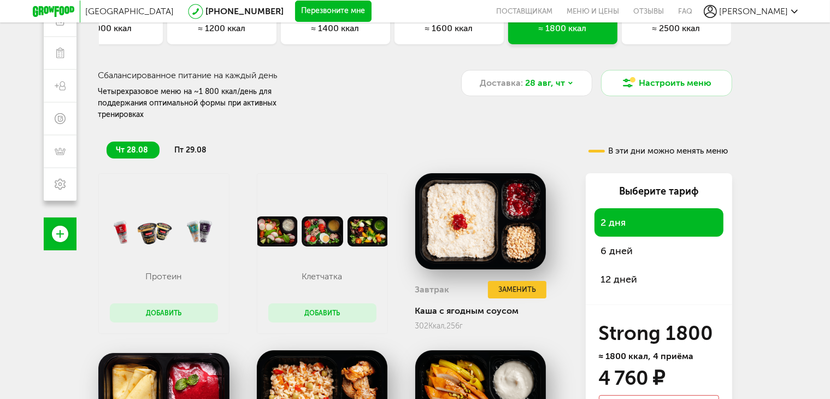
scroll to position [164, 0]
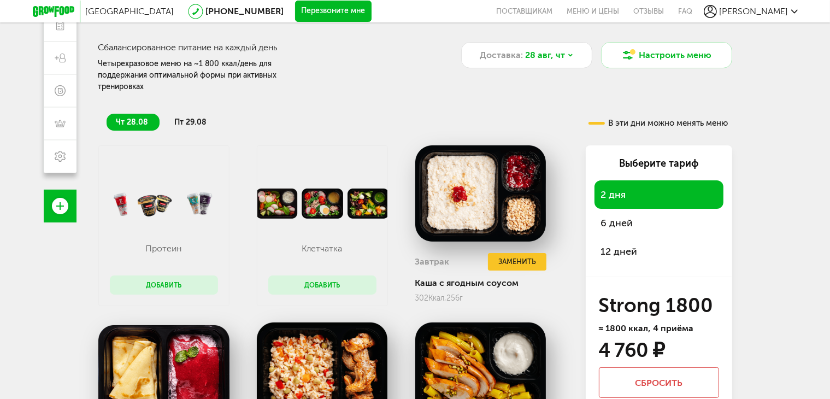
click at [638, 237] on div "12 дней" at bounding box center [658, 251] width 129 height 28
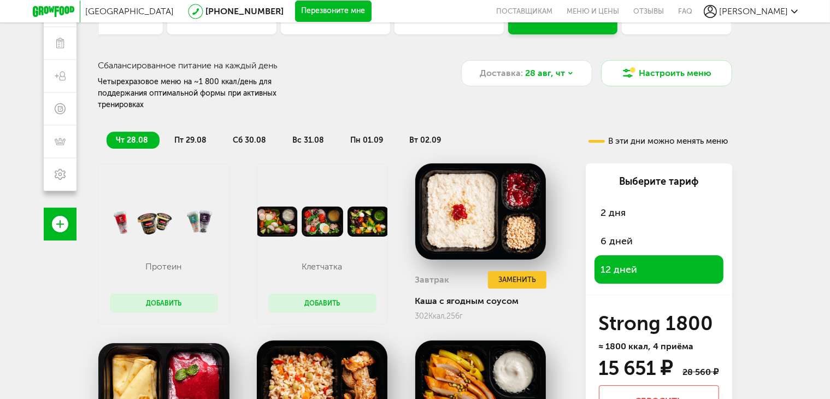
scroll to position [162, 0]
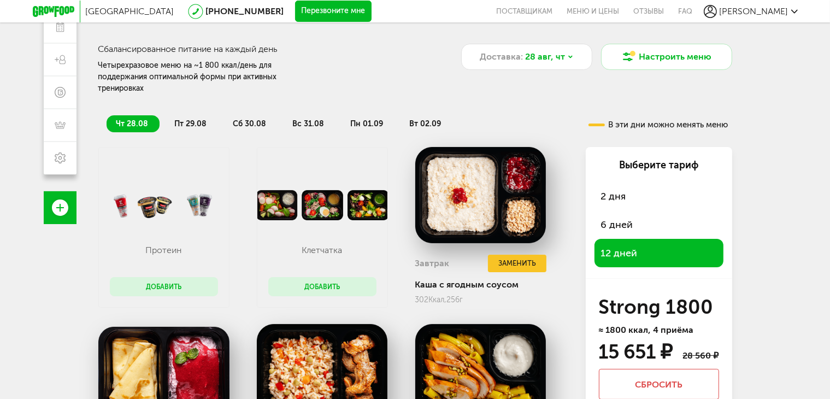
click at [182, 119] on li "пт 29.08" at bounding box center [191, 123] width 53 height 17
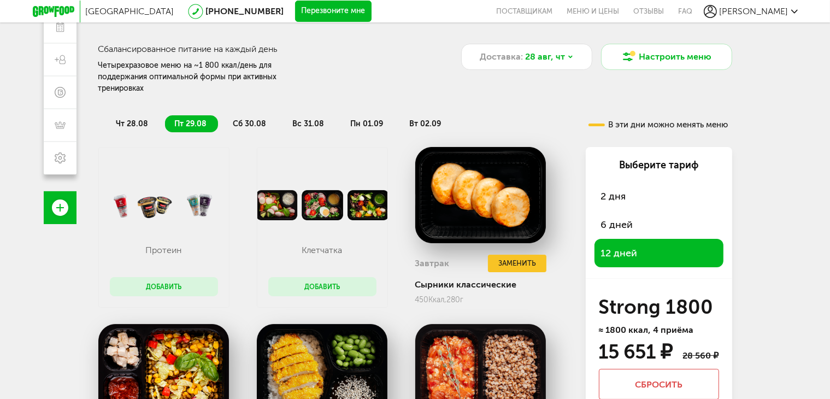
click at [230, 115] on li "сб 30.08" at bounding box center [250, 123] width 54 height 17
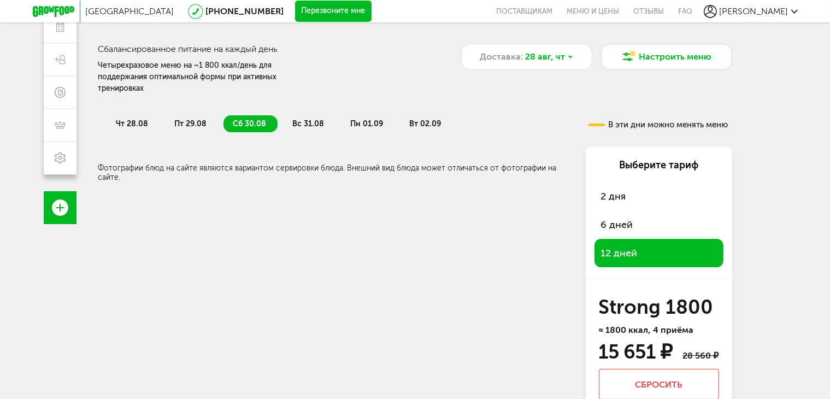
click at [304, 119] on span "вс 31.08" at bounding box center [309, 123] width 32 height 9
click at [406, 117] on li "вт 02.09" at bounding box center [426, 123] width 52 height 17
click at [358, 119] on span "пн 01.09" at bounding box center [367, 123] width 33 height 9
click at [180, 117] on li "пт 29.08" at bounding box center [191, 123] width 53 height 17
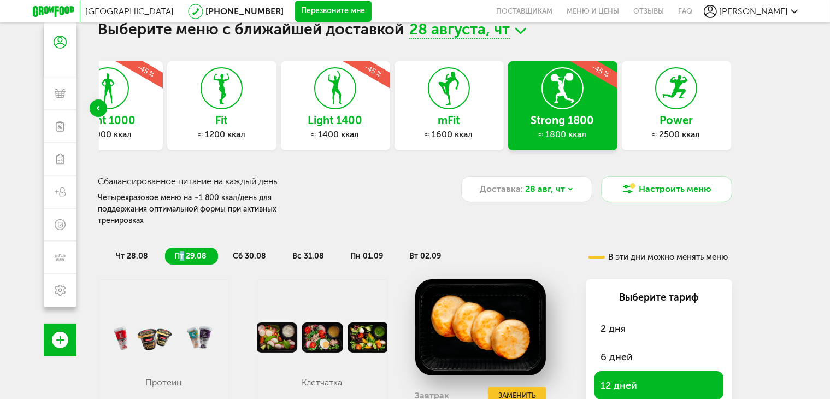
scroll to position [0, 0]
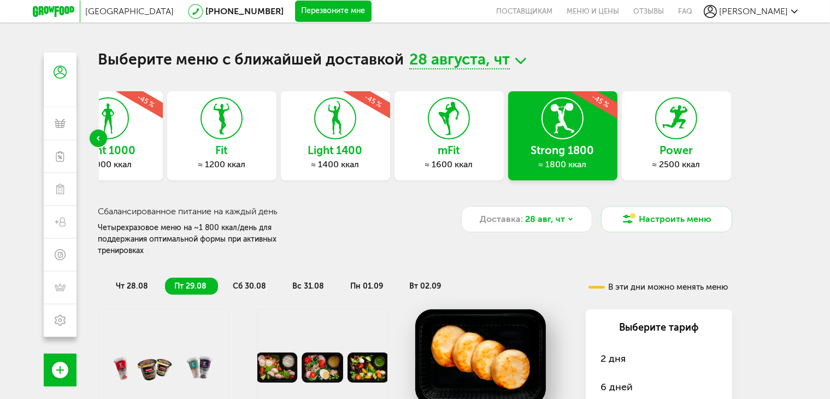
click at [509, 56] on span "28 августа, чт" at bounding box center [459, 60] width 100 height 17
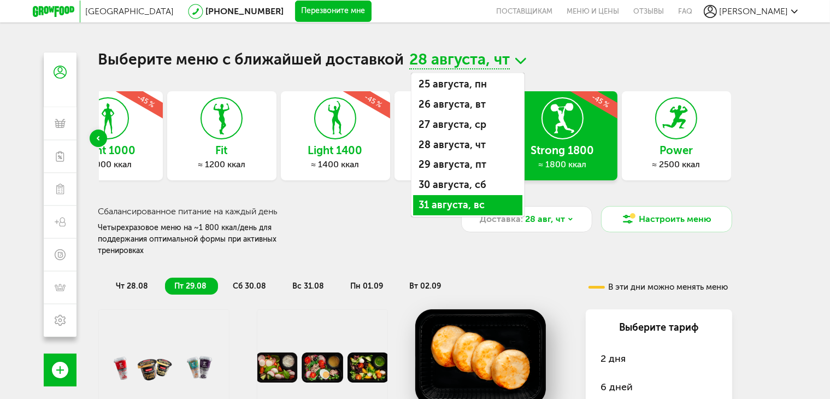
click at [450, 198] on li "31 августа, вс" at bounding box center [467, 205] width 109 height 20
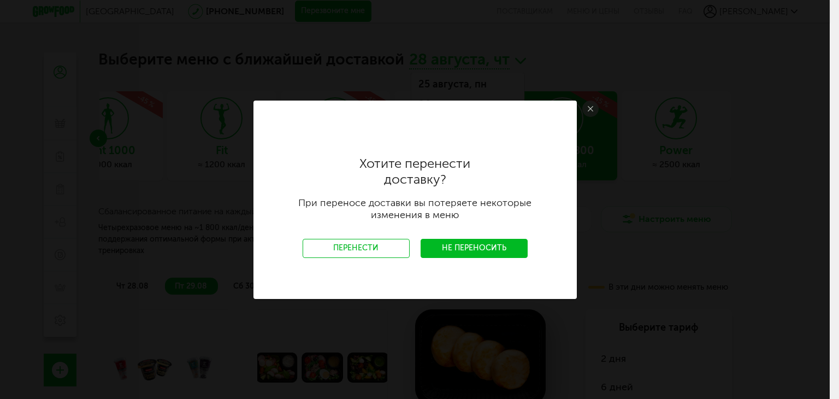
click at [590, 106] on icon at bounding box center [590, 108] width 5 height 5
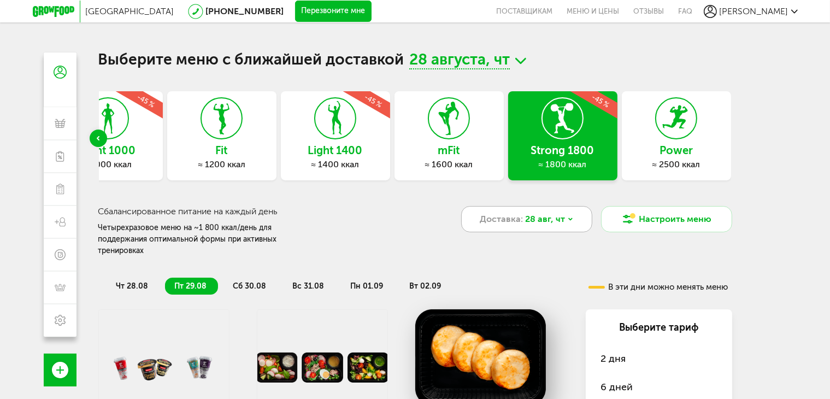
click at [553, 213] on span "28 авг, чт" at bounding box center [545, 218] width 40 height 13
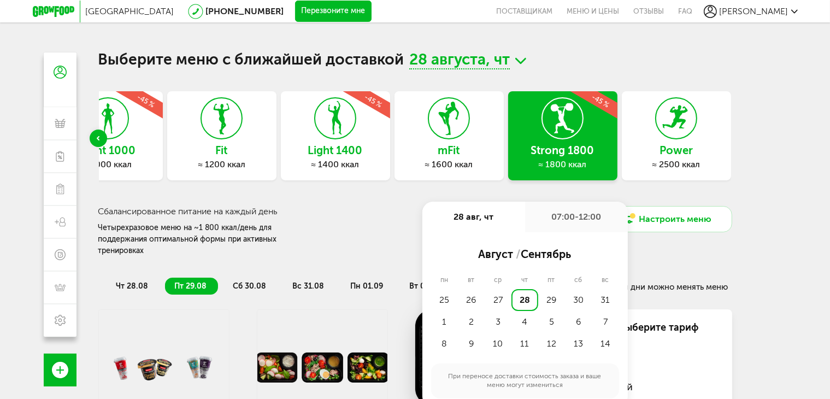
click at [602, 301] on div "31" at bounding box center [604, 300] width 27 height 22
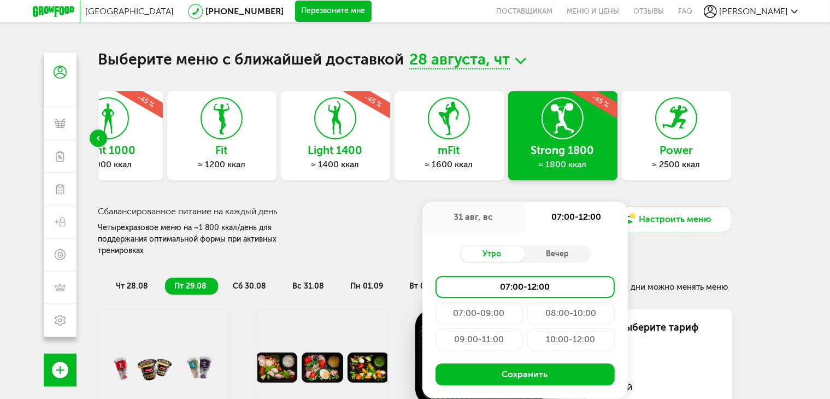
click at [330, 204] on div "Сбалансированное питание на каждый день Четырехразовое меню на ~1 800 ккал/день…" at bounding box center [415, 221] width 634 height 71
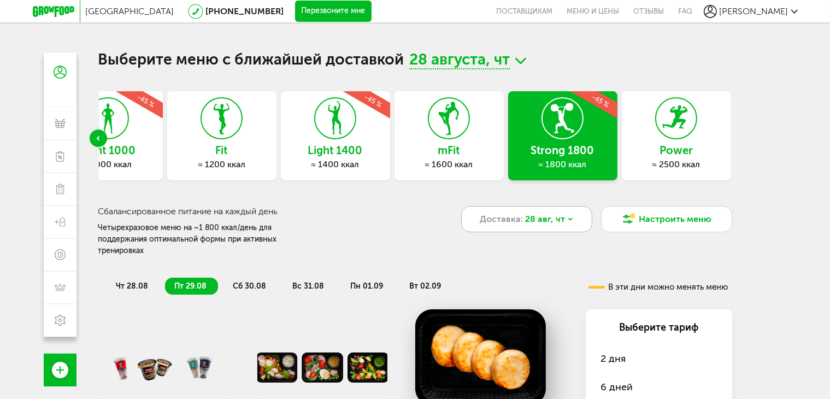
drag, startPoint x: 591, startPoint y: 205, endPoint x: 577, endPoint y: 212, distance: 15.4
click at [589, 206] on div "Сбалансированное питание на каждый день Четырехразовое меню на ~1 800 ккал/день…" at bounding box center [415, 221] width 634 height 71
click at [577, 214] on div "Доставка: 28 авг, чт" at bounding box center [526, 219] width 131 height 26
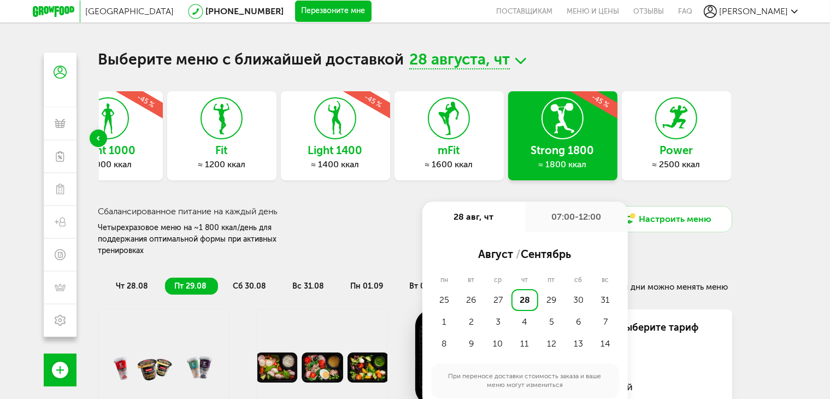
click at [611, 301] on div "31" at bounding box center [604, 300] width 27 height 22
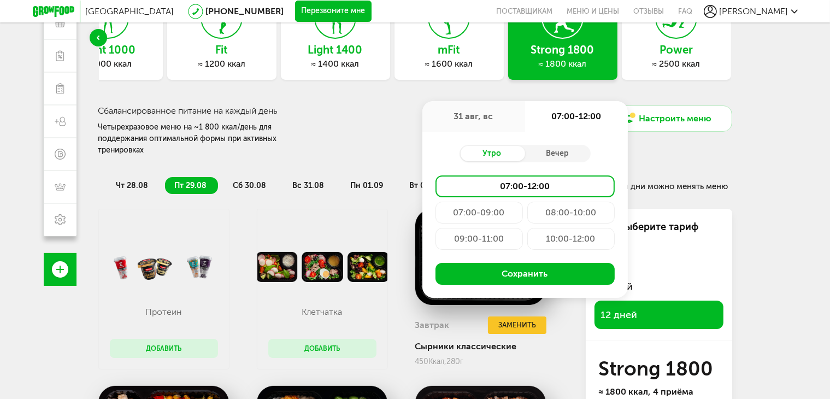
scroll to position [109, 0]
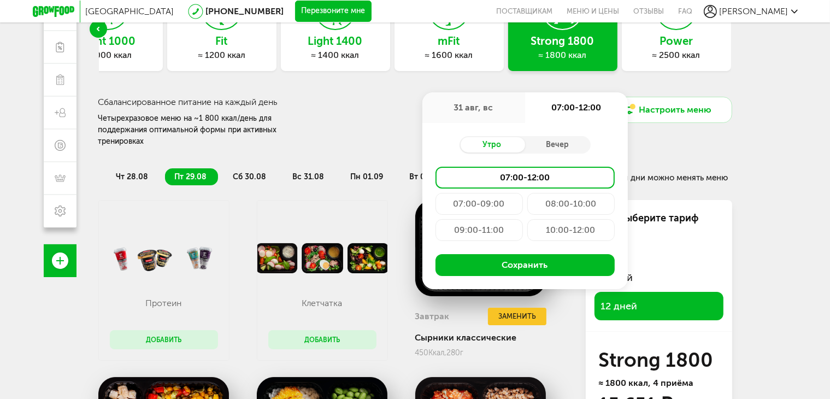
click at [372, 103] on h3 "Сбалансированное питание на каждый день" at bounding box center [279, 102] width 363 height 10
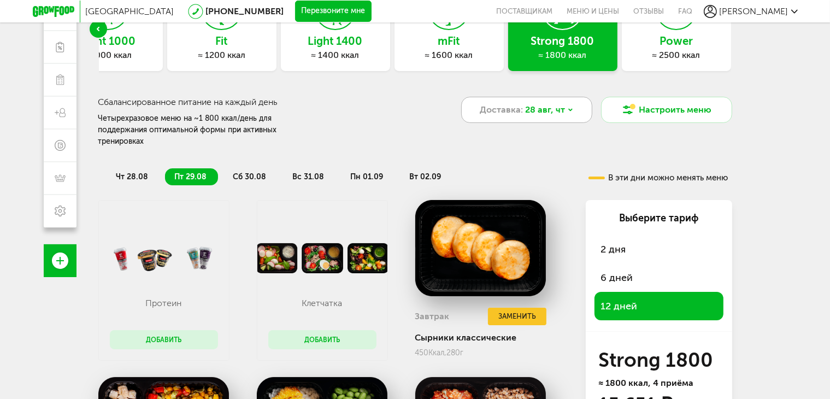
click at [528, 109] on span "28 авг, чт" at bounding box center [545, 109] width 40 height 13
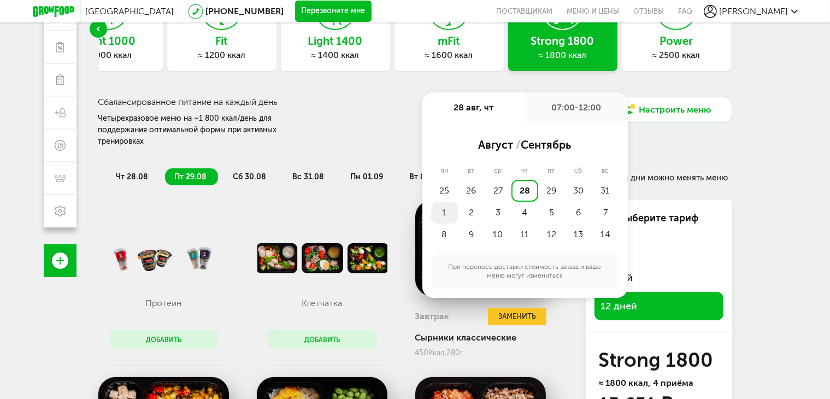
click at [447, 210] on div "1" at bounding box center [444, 213] width 27 height 22
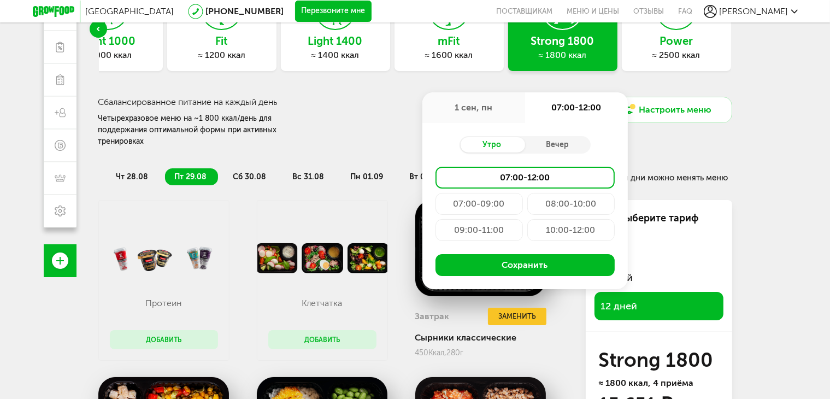
click at [491, 201] on div "07:00-09:00" at bounding box center [478, 204] width 87 height 22
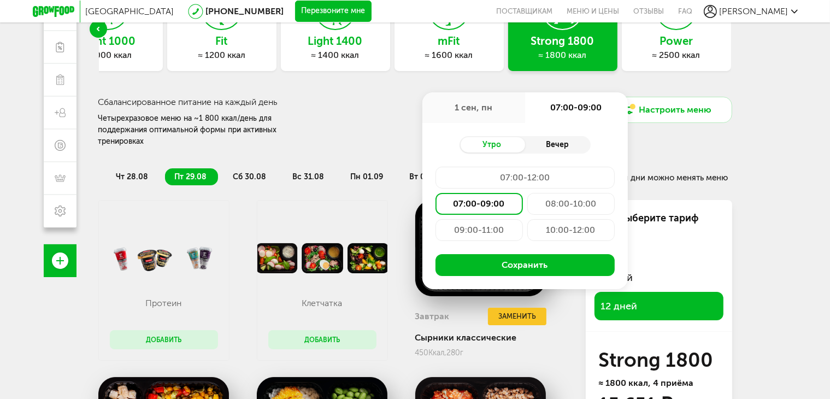
click at [572, 147] on div "Вечер" at bounding box center [558, 144] width 66 height 15
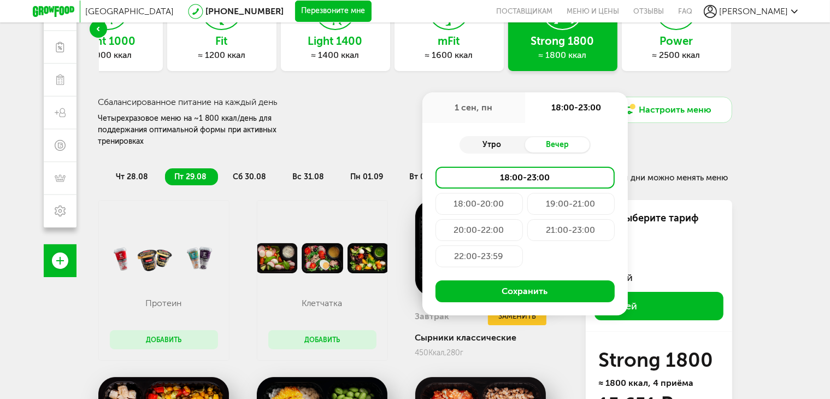
click at [487, 147] on div "Утро" at bounding box center [492, 144] width 66 height 15
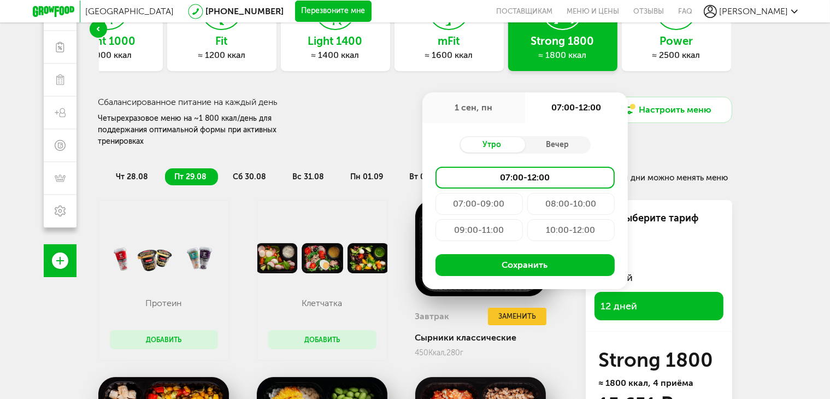
click at [557, 84] on div "Сбалансированное питание на каждый день Четырехразовое меню на ~1 800 ккал/день…" at bounding box center [415, 111] width 634 height 71
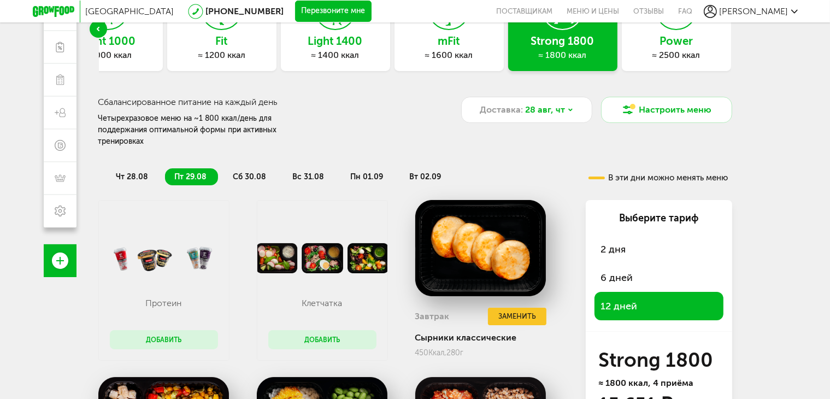
click at [577, 107] on div "Доставка: 28 авг, чт" at bounding box center [526, 110] width 131 height 26
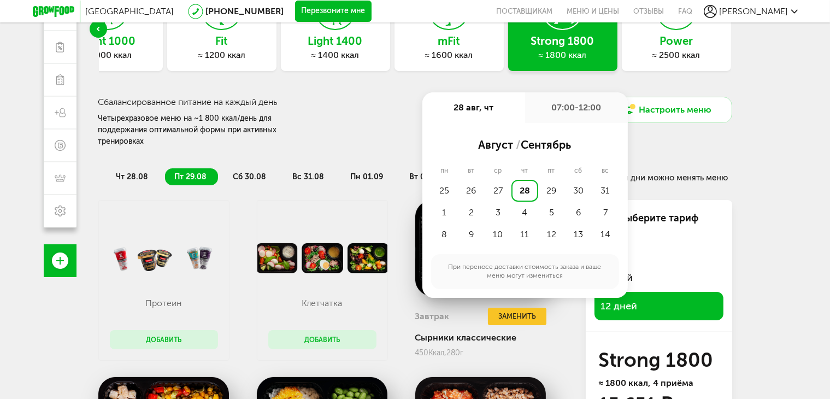
click at [596, 190] on div "31" at bounding box center [604, 191] width 27 height 22
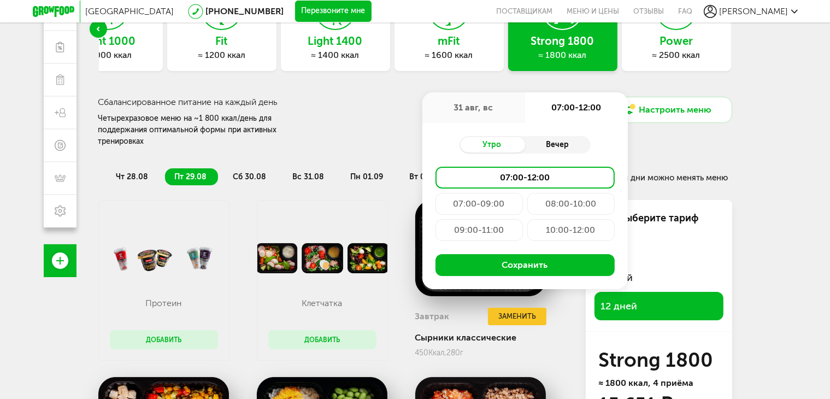
drag, startPoint x: 573, startPoint y: 151, endPoint x: 567, endPoint y: 145, distance: 8.5
click at [573, 151] on div "Вечер" at bounding box center [558, 144] width 66 height 15
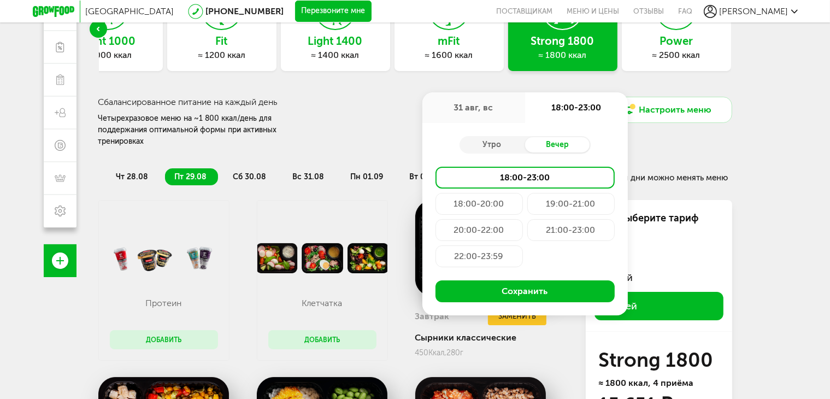
click at [585, 208] on div "19:00-21:00" at bounding box center [570, 204] width 87 height 22
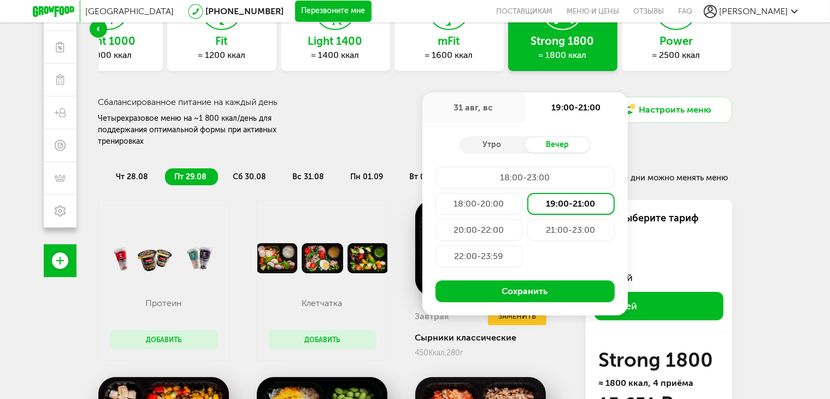
click at [505, 230] on div "20:00-22:00" at bounding box center [478, 230] width 87 height 22
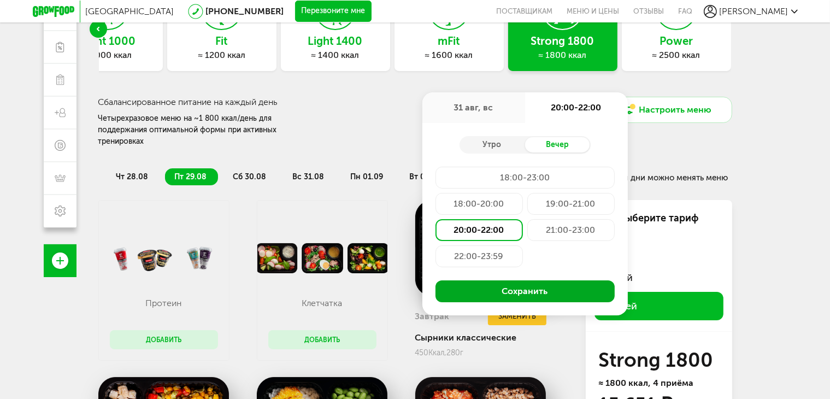
click at [514, 289] on button "Сохранить" at bounding box center [524, 291] width 179 height 22
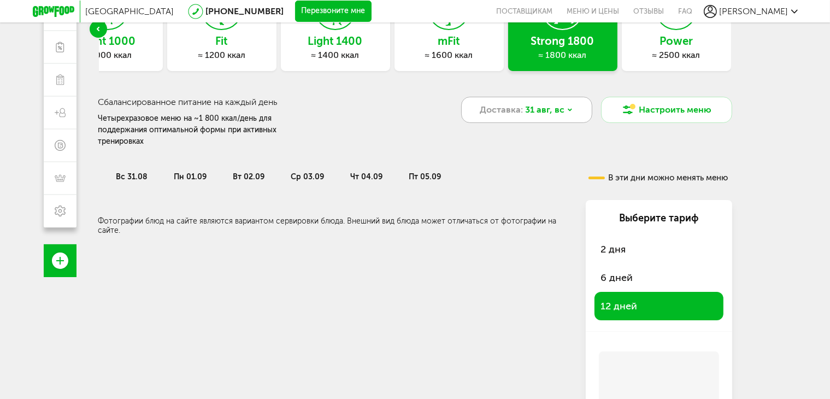
click at [577, 107] on div "Доставка: 31 авг, вс" at bounding box center [526, 110] width 131 height 26
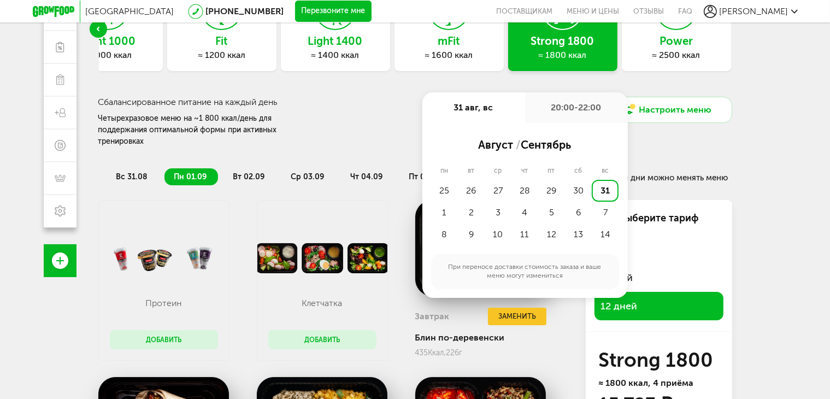
click at [316, 127] on div "Четырехразовое меню на ~1 800 ккал/день для поддержания оптимальной формы при а…" at bounding box center [210, 130] width 225 height 34
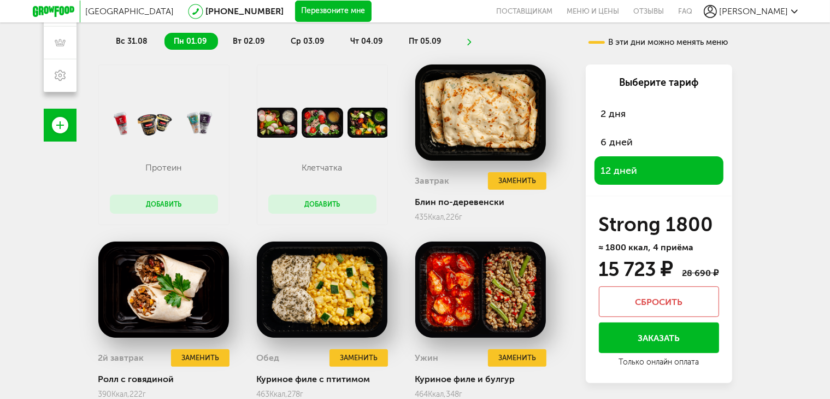
scroll to position [162, 0]
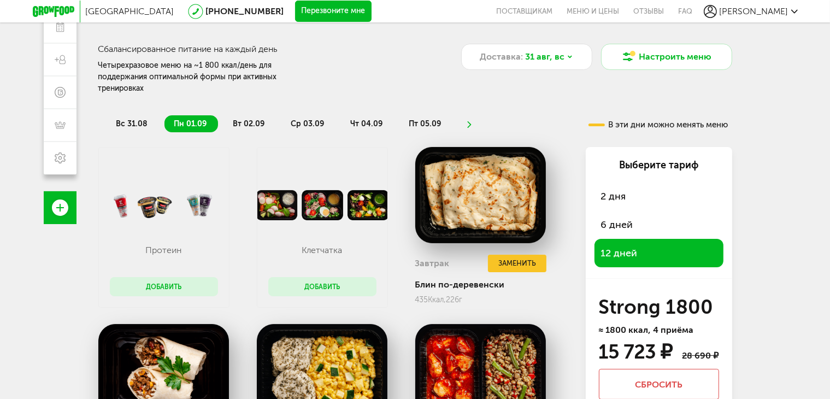
click at [252, 119] on span "вт 02.09" at bounding box center [249, 123] width 32 height 9
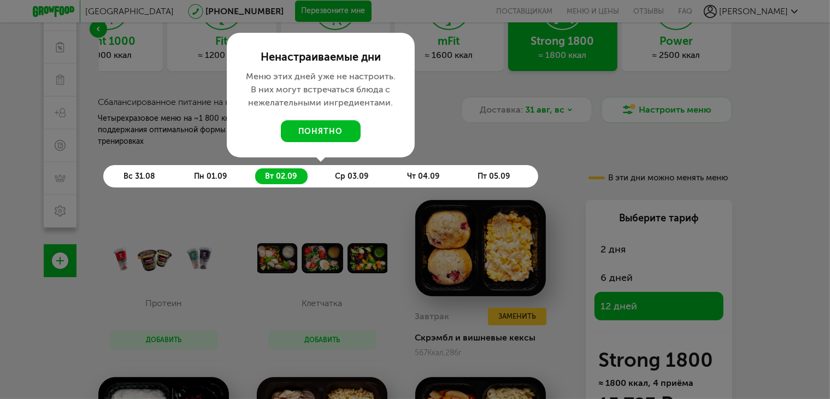
scroll to position [108, 0]
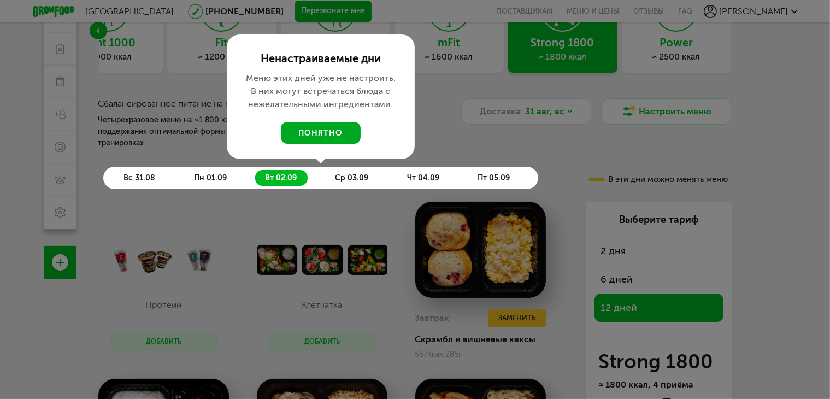
click at [309, 122] on button "понятно" at bounding box center [321, 133] width 80 height 22
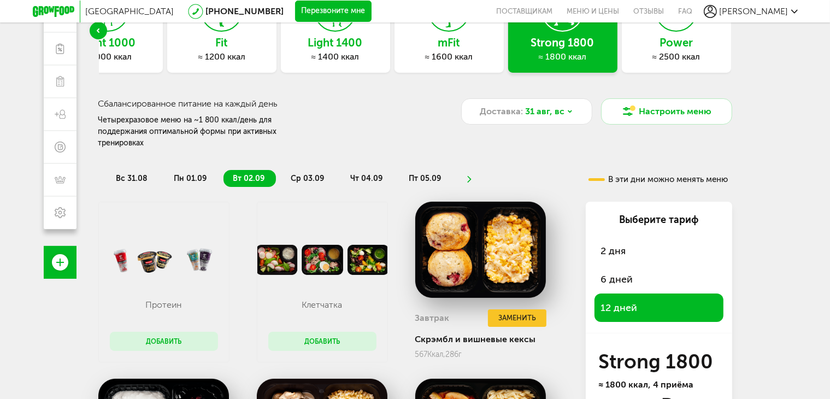
click at [313, 174] on span "ср 03.09" at bounding box center [307, 178] width 33 height 9
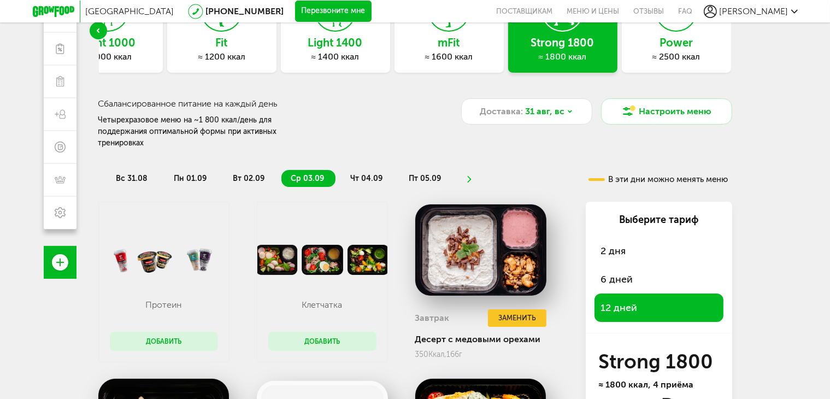
click at [362, 174] on span "чт 04.09" at bounding box center [367, 178] width 32 height 9
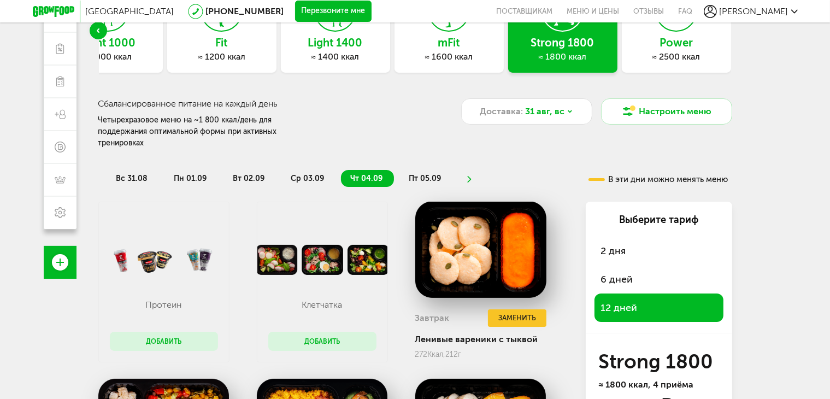
click at [452, 170] on ul "вс 31.08 пн 01.09 вт 02.09 ср 03.09 чт 04.09 пт 05.09" at bounding box center [325, 178] width 437 height 17
click at [465, 176] on icon at bounding box center [469, 179] width 8 height 7
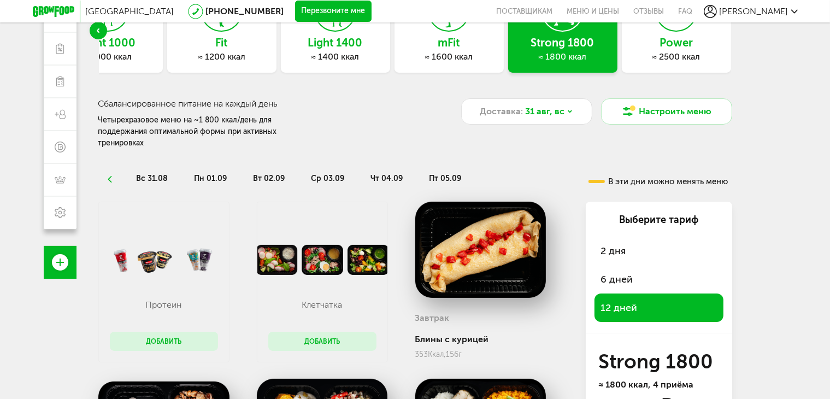
click at [430, 174] on span "пт 05.09" at bounding box center [445, 178] width 32 height 9
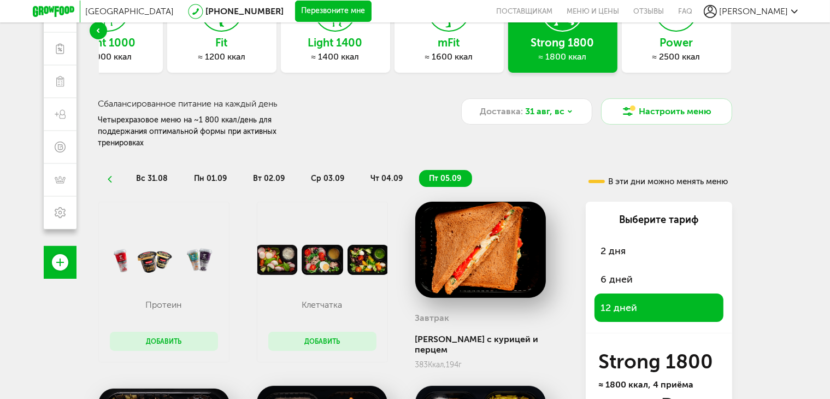
click at [350, 170] on li "ср 03.09" at bounding box center [328, 178] width 54 height 17
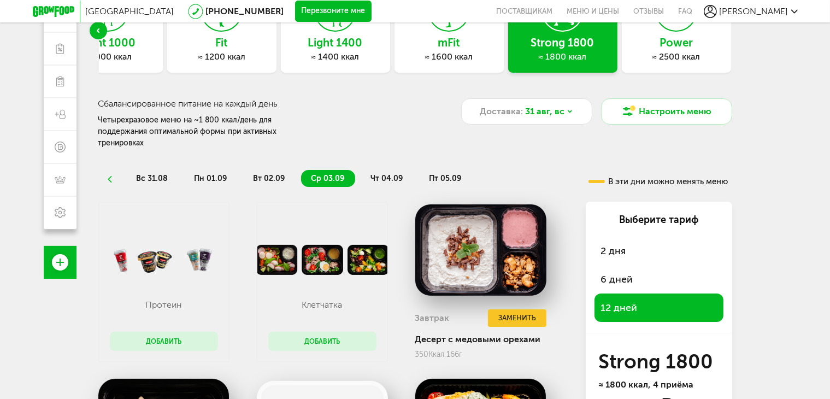
click at [293, 170] on li "вт 02.09" at bounding box center [269, 178] width 52 height 17
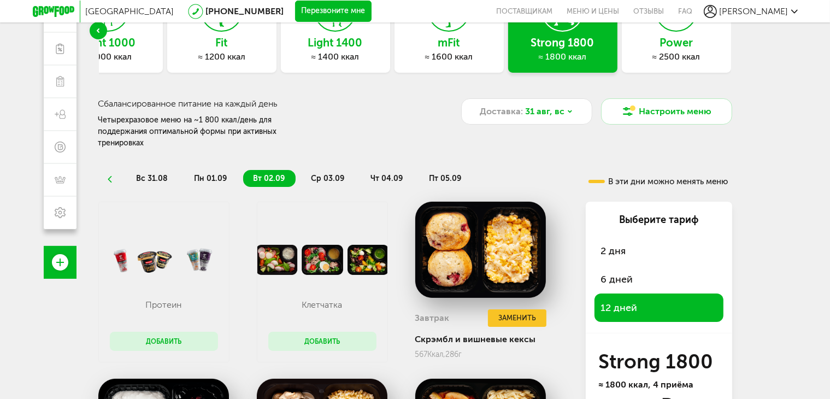
click at [365, 170] on li "чт 04.09" at bounding box center [386, 178] width 53 height 17
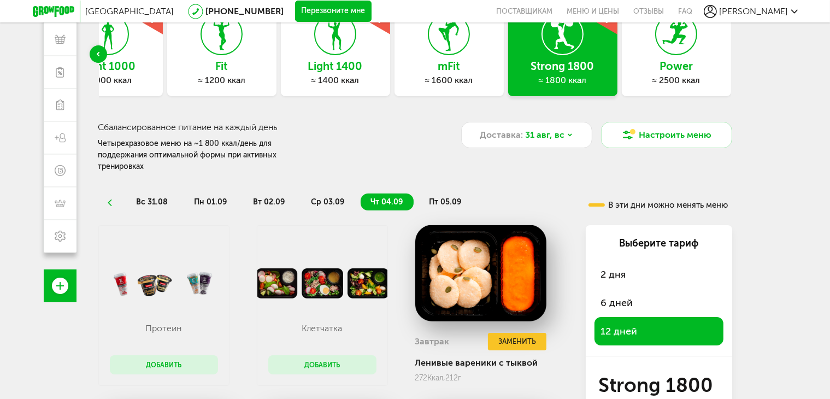
scroll to position [53, 0]
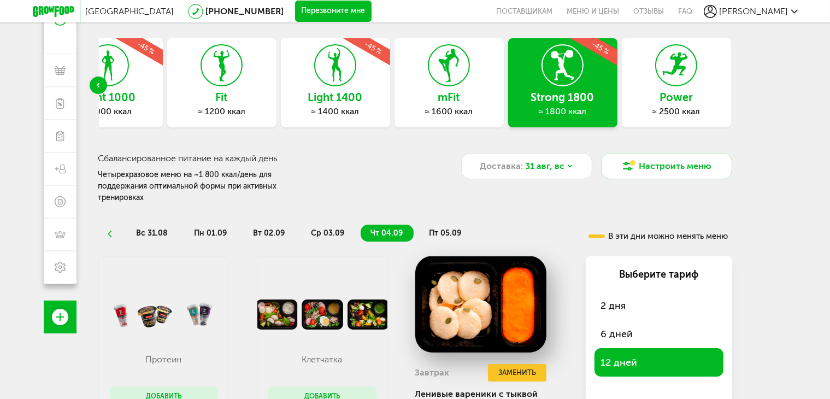
click at [214, 214] on div "вс 31.08 пн 01.09 вт 02.09 ср 03.09 чт 04.09 пт 05.09" at bounding box center [324, 227] width 453 height 27
click at [225, 228] on span "пн 01.09" at bounding box center [210, 232] width 33 height 9
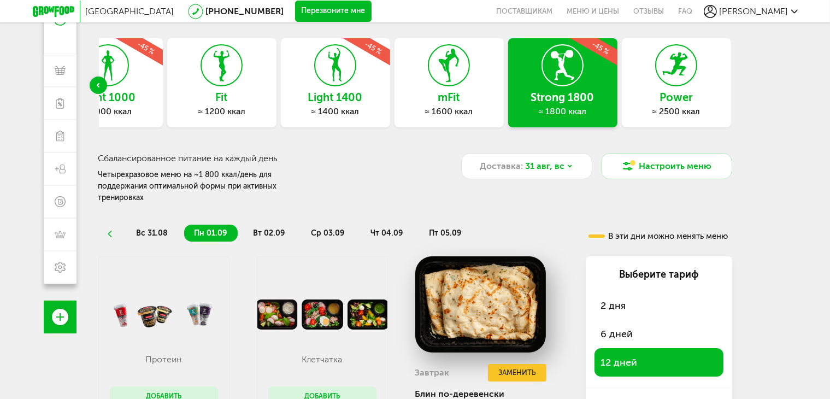
click at [174, 224] on li "вс 31.08" at bounding box center [152, 232] width 52 height 17
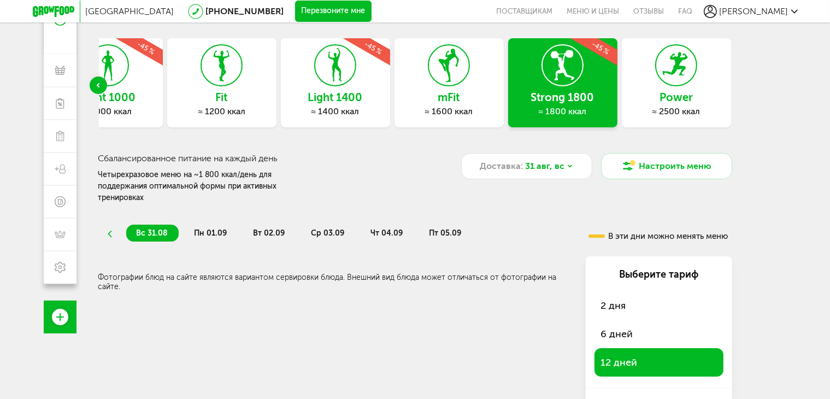
click at [204, 228] on span "пн 01.09" at bounding box center [210, 232] width 33 height 9
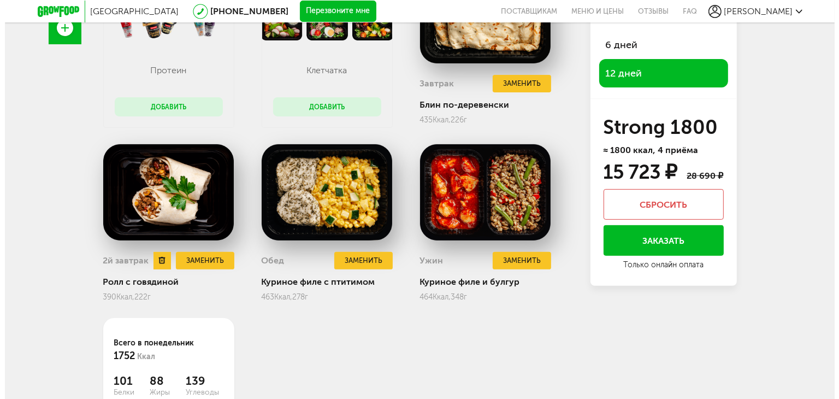
scroll to position [217, 0]
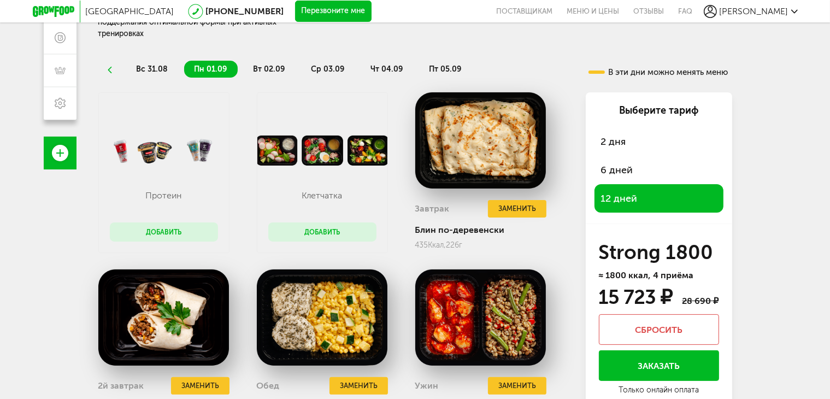
click at [153, 223] on button "Добавить" at bounding box center [164, 231] width 108 height 19
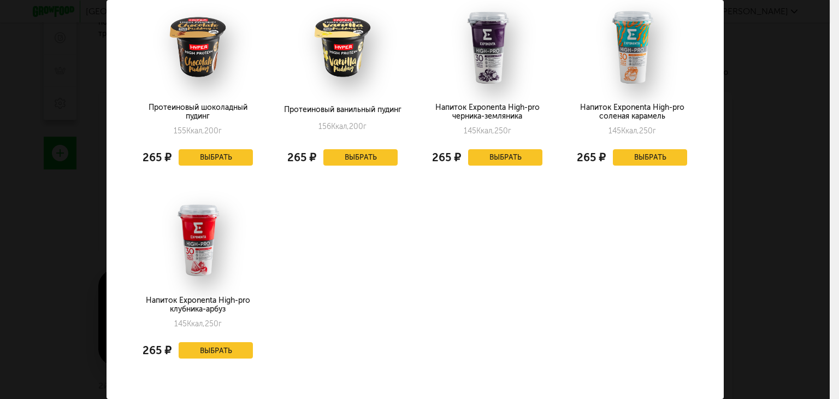
scroll to position [60, 0]
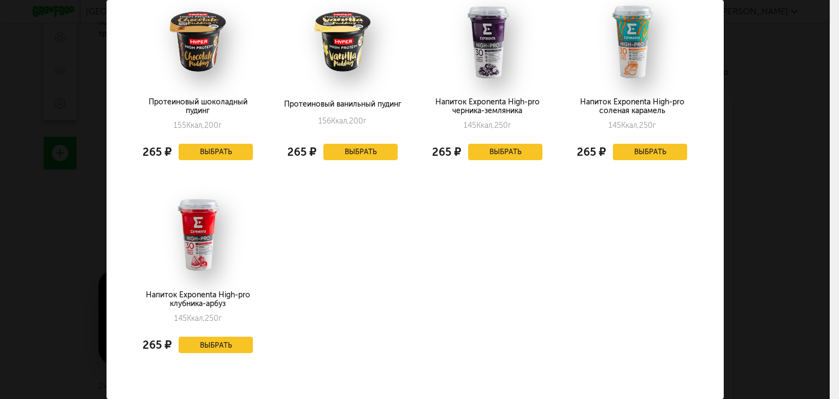
click at [199, 110] on div "Протеиновый шоколадный пудинг" at bounding box center [197, 106] width 119 height 17
click at [194, 51] on img at bounding box center [198, 41] width 104 height 76
drag, startPoint x: 145, startPoint y: 100, endPoint x: 225, endPoint y: 114, distance: 81.0
click at [225, 114] on div "Протеиновый шоколадный пудинг" at bounding box center [197, 106] width 119 height 17
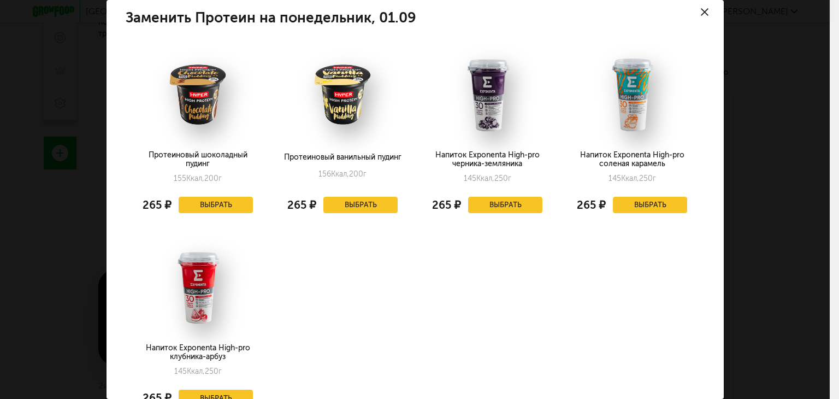
scroll to position [0, 0]
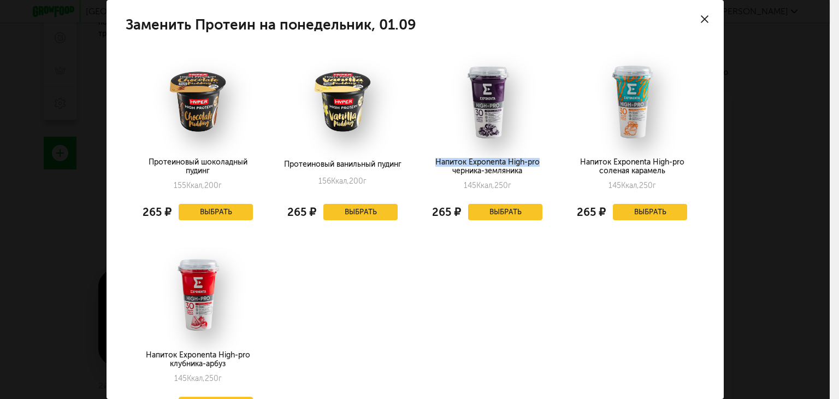
drag, startPoint x: 431, startPoint y: 162, endPoint x: 533, endPoint y: 159, distance: 102.2
click at [533, 159] on div "Напиток Exponenta High-pro черника-земляника" at bounding box center [487, 166] width 119 height 17
copy div "Напиток Exponenta High-pro"
